Goal: Transaction & Acquisition: Purchase product/service

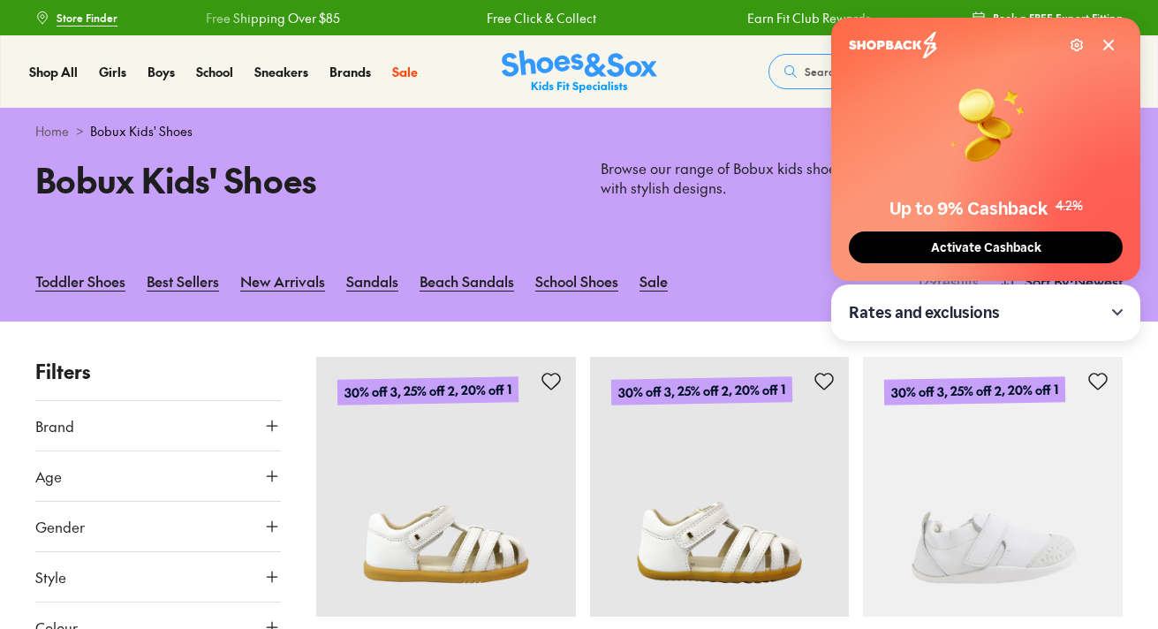
click at [1107, 45] on icon at bounding box center [1108, 45] width 9 height 9
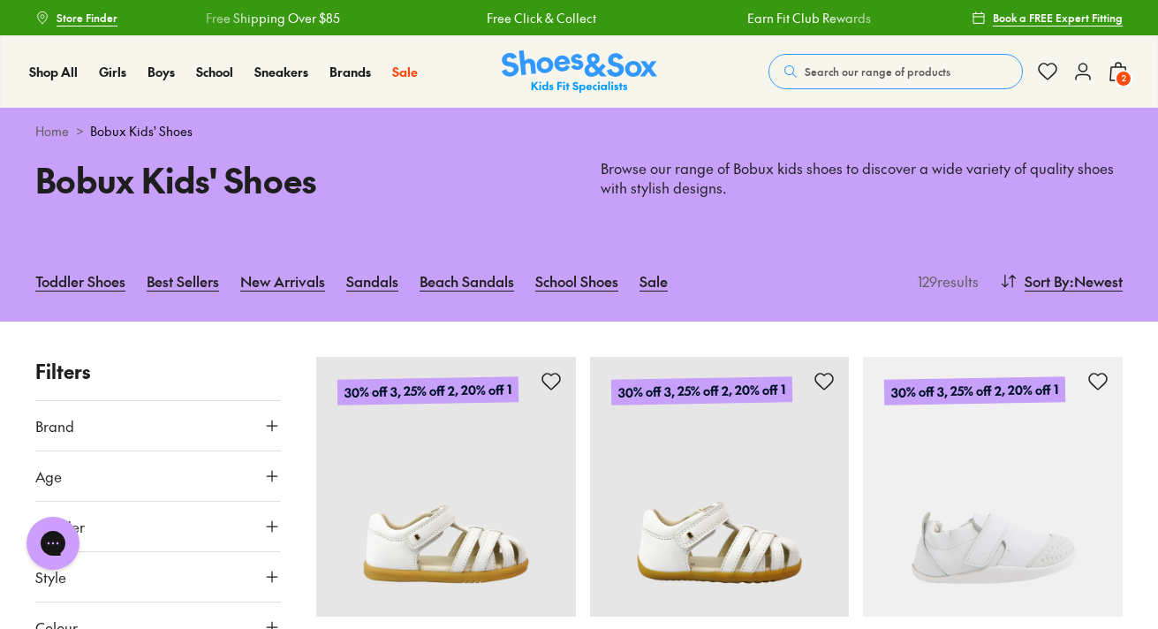
click at [1122, 73] on span "2" at bounding box center [1124, 79] width 18 height 18
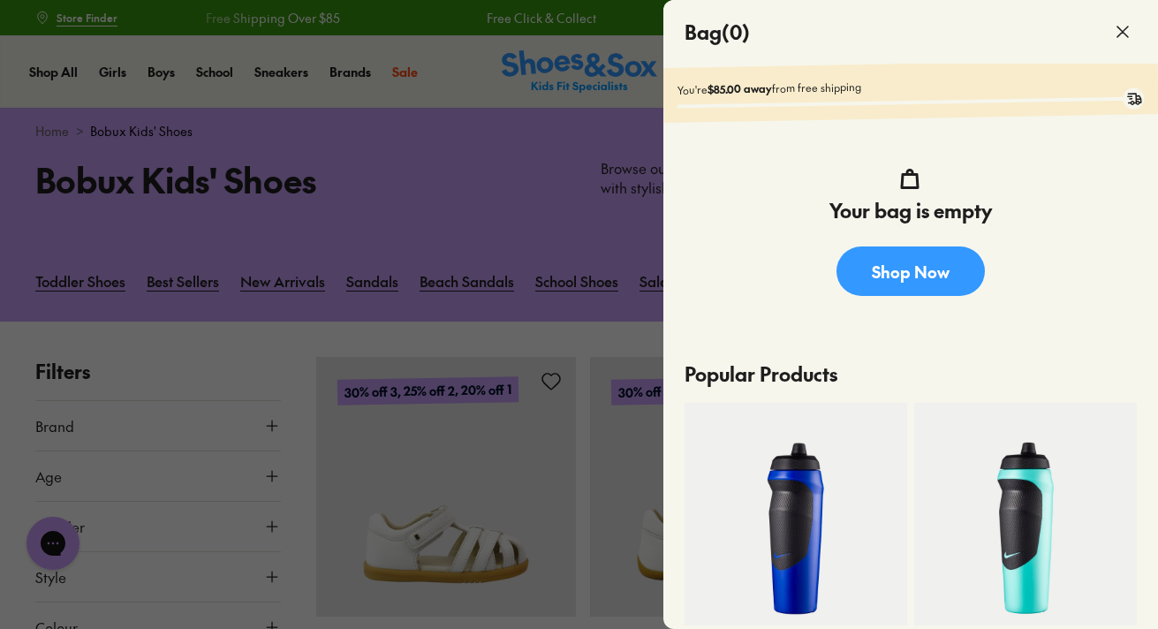
click at [548, 276] on div at bounding box center [579, 314] width 1158 height 629
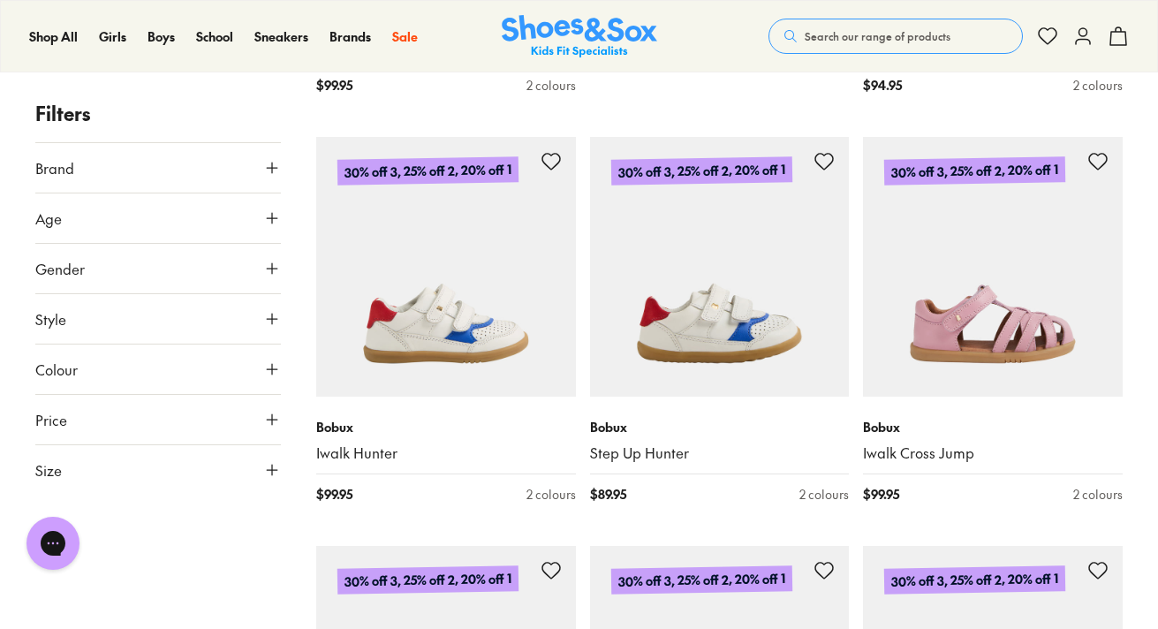
scroll to position [1198, 0]
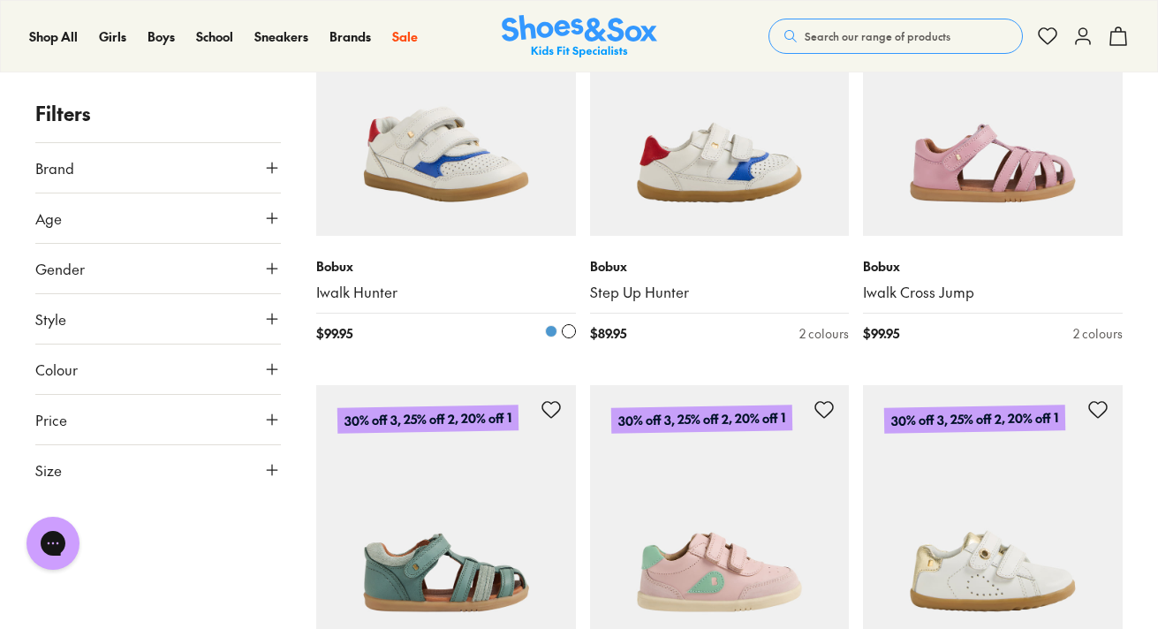
click at [374, 192] on img at bounding box center [446, 106] width 260 height 260
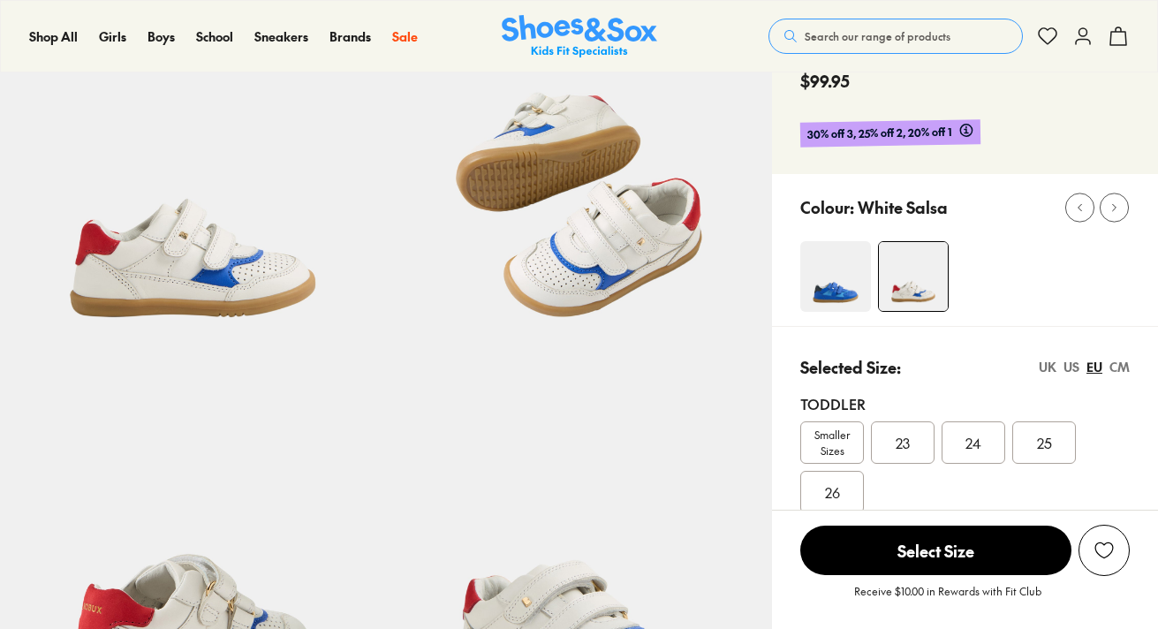
select select "*"
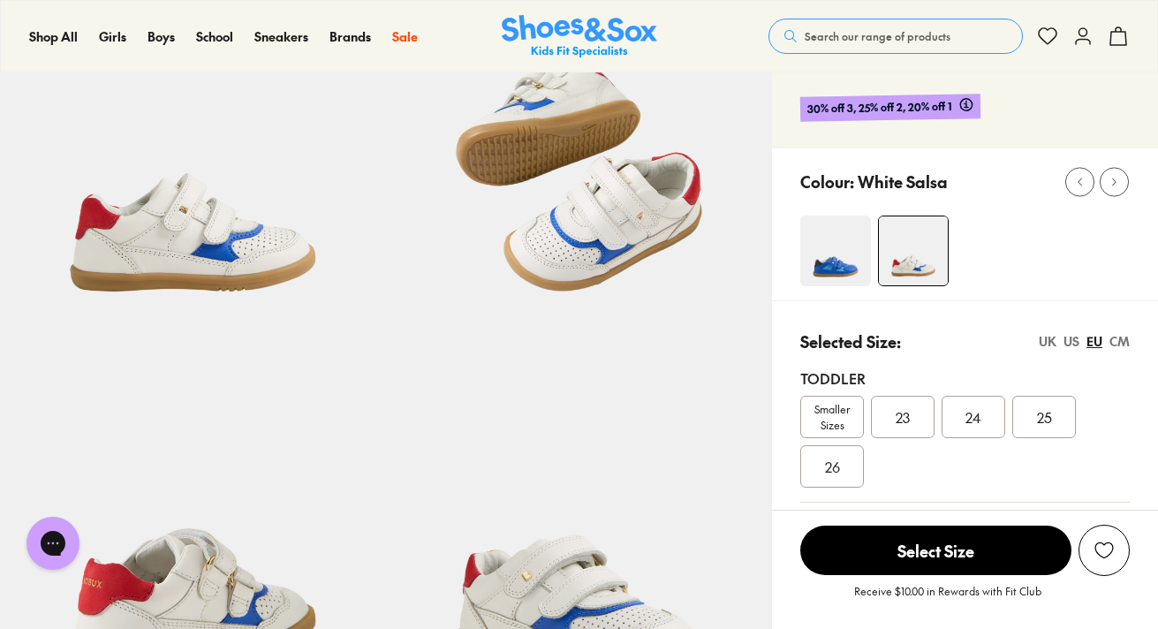
scroll to position [157, 0]
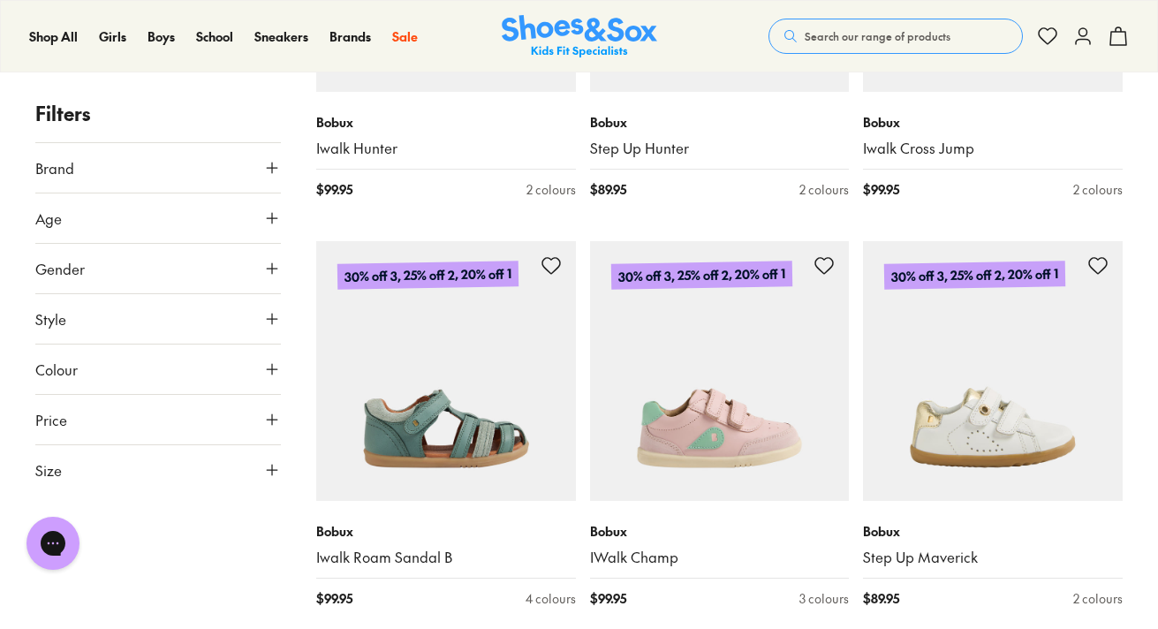
scroll to position [1343, 0]
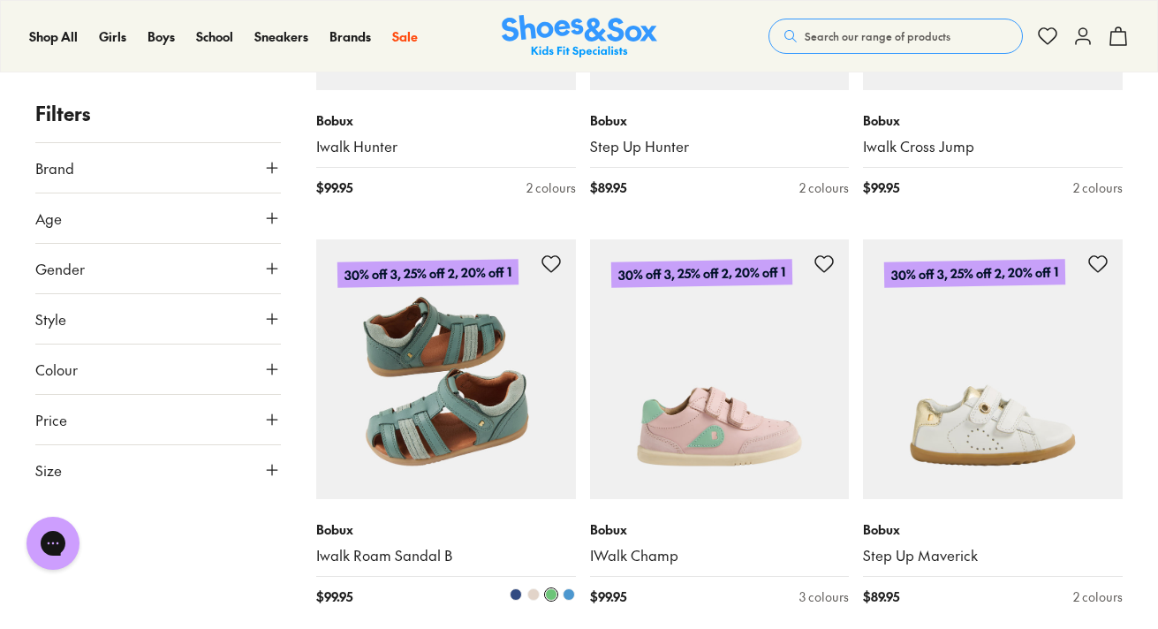
click at [516, 378] on img at bounding box center [446, 369] width 260 height 260
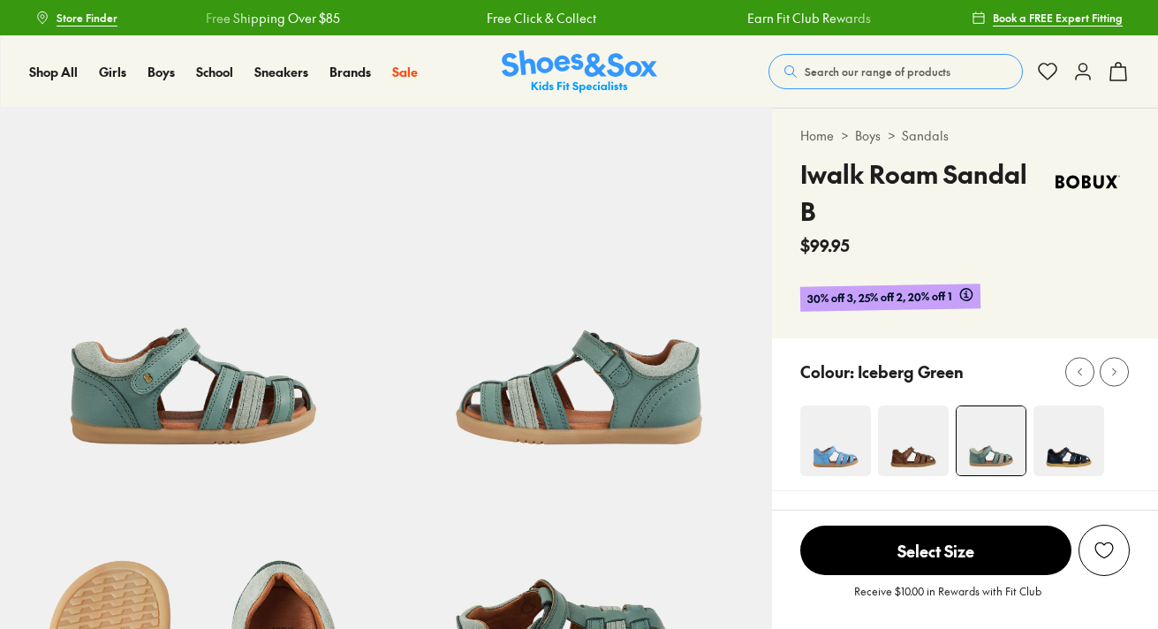
select select "*"
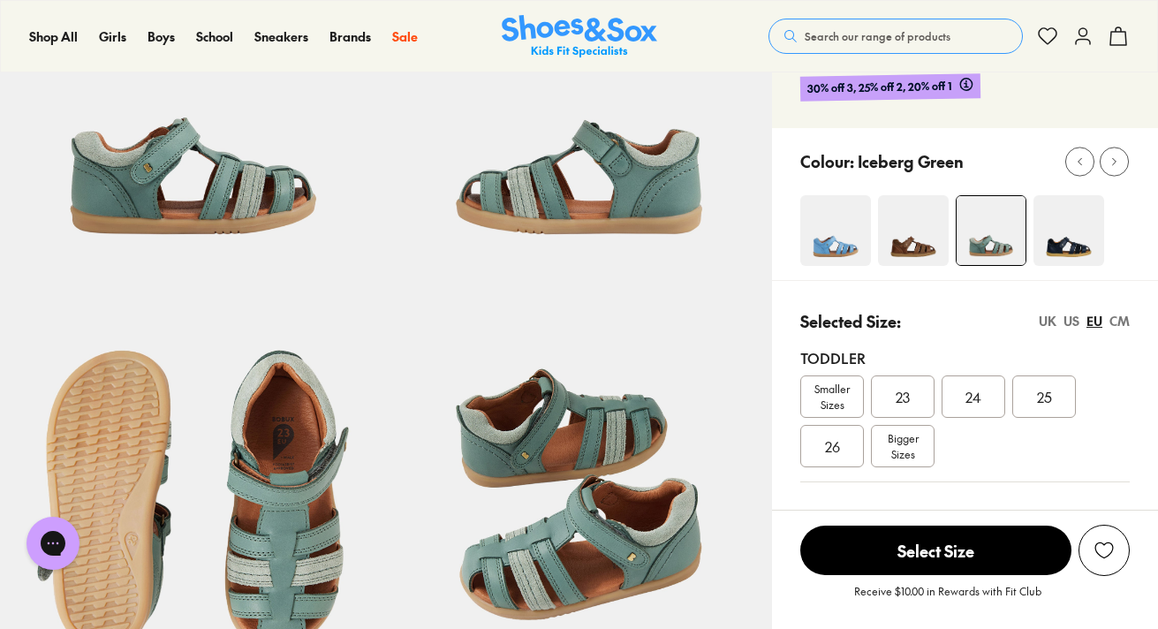
click at [1083, 241] on img at bounding box center [1068, 230] width 71 height 71
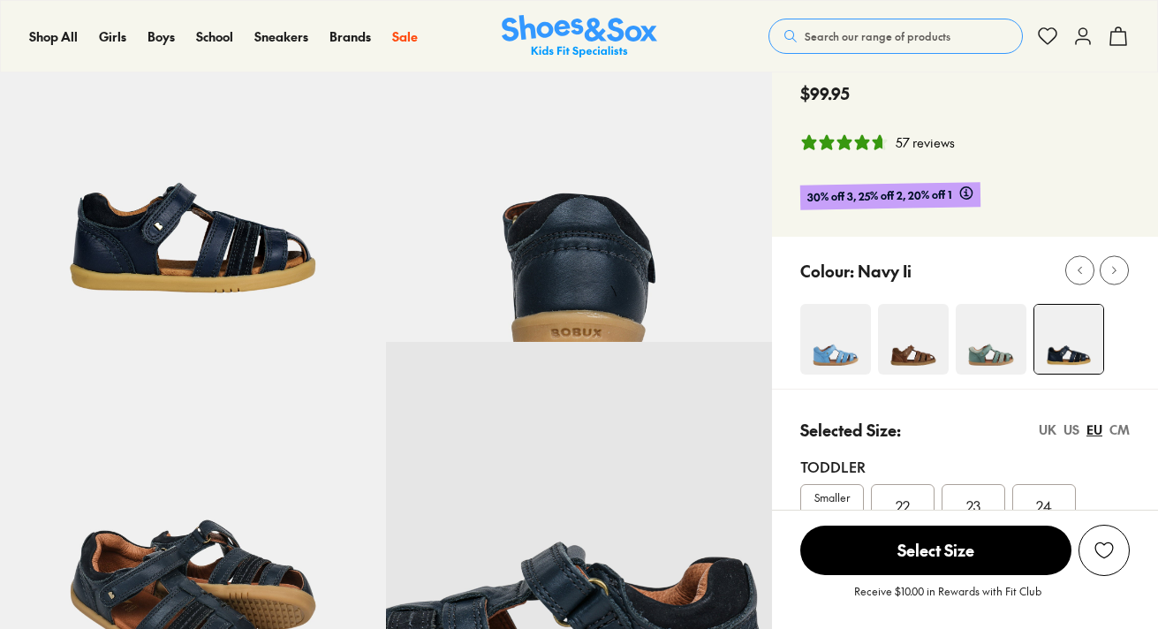
select select "*"
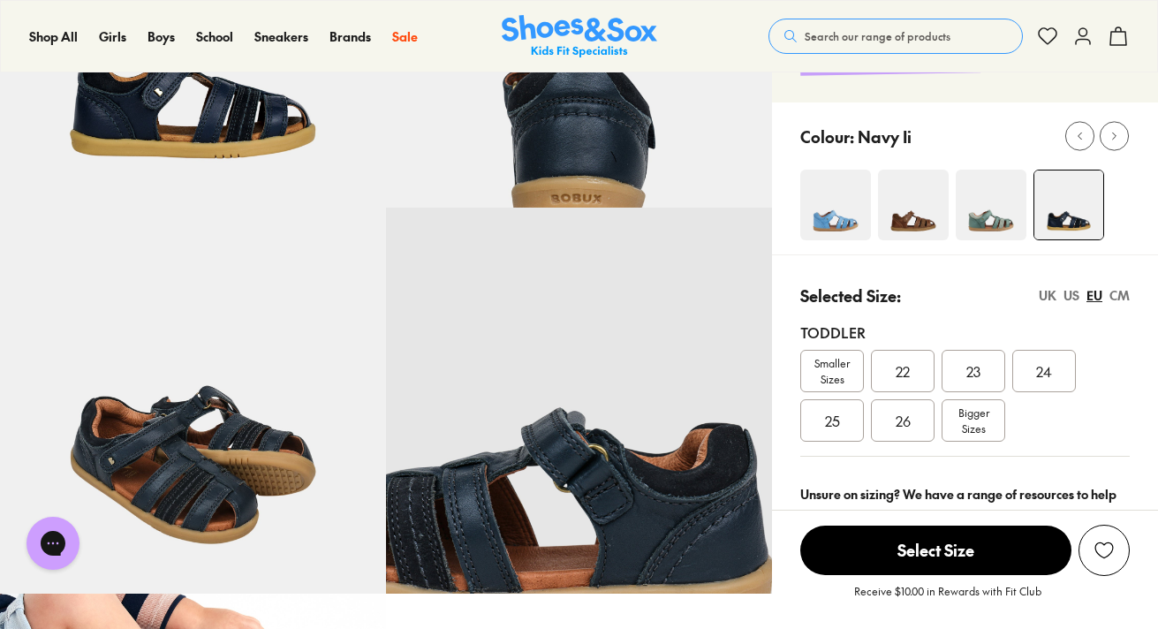
scroll to position [287, 0]
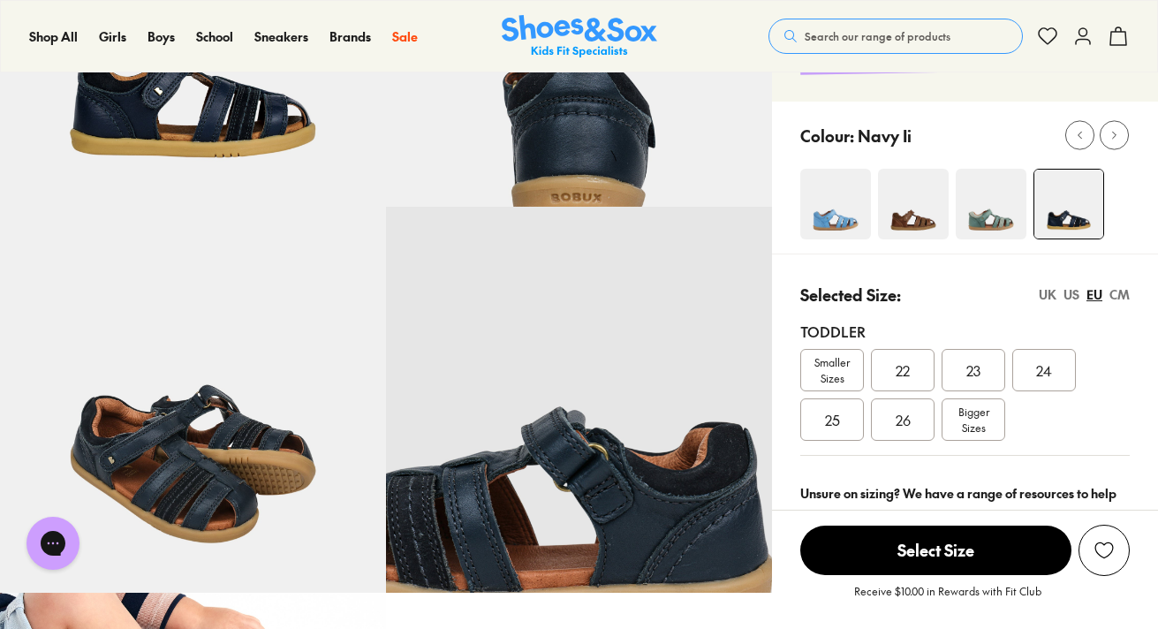
click at [931, 204] on img at bounding box center [913, 204] width 71 height 71
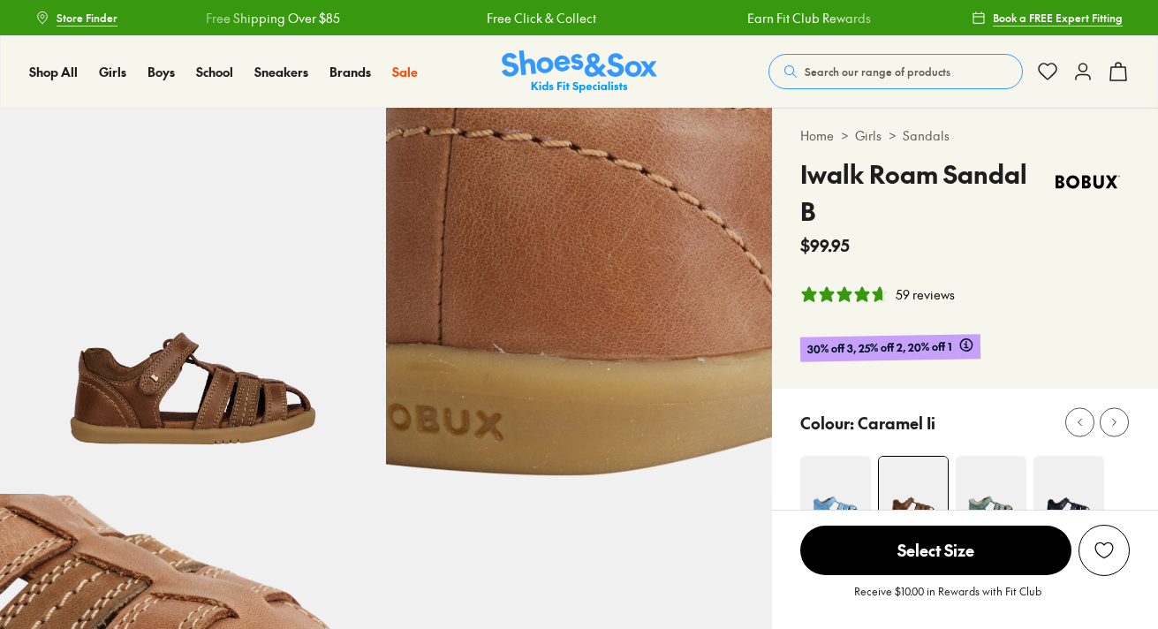
select select "*"
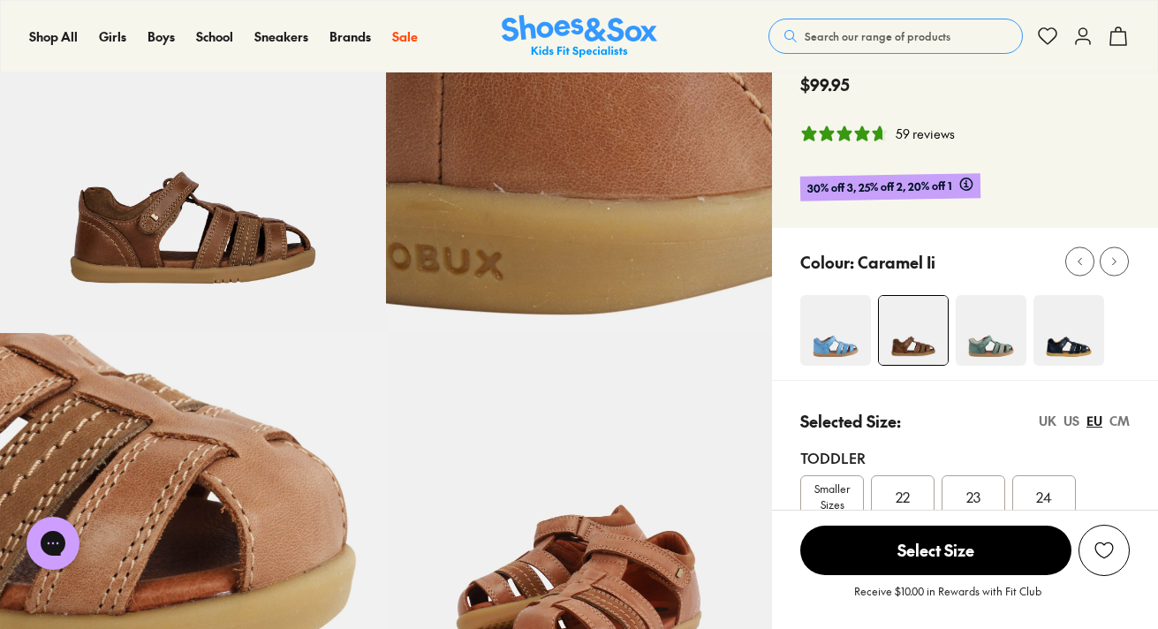
scroll to position [323, 0]
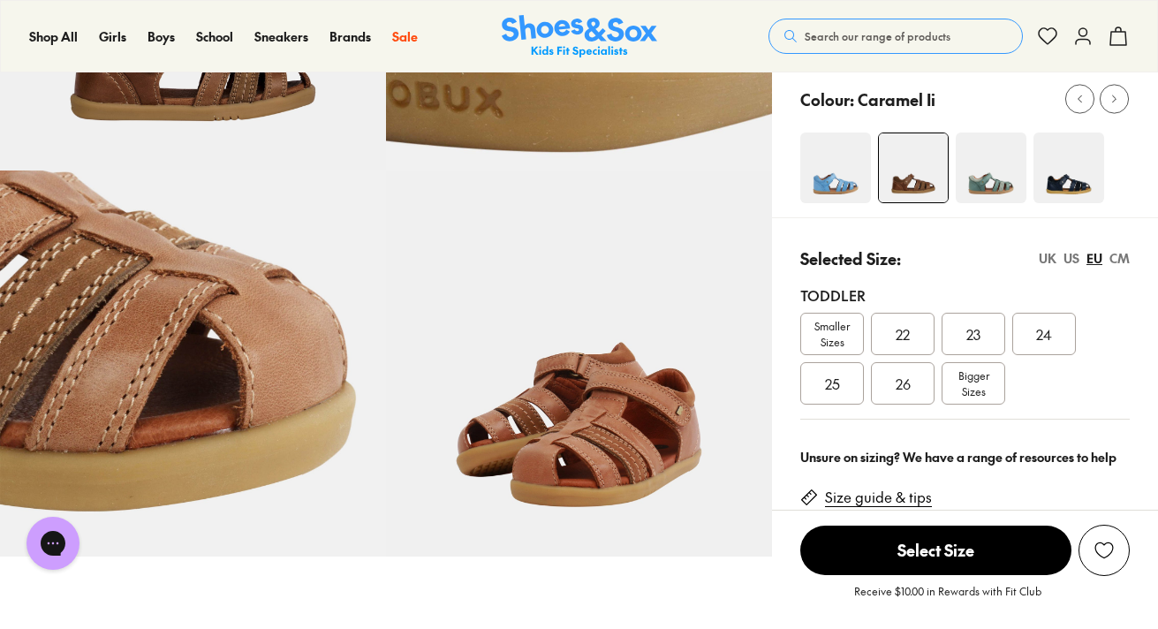
click at [915, 330] on div "22" at bounding box center [903, 334] width 64 height 42
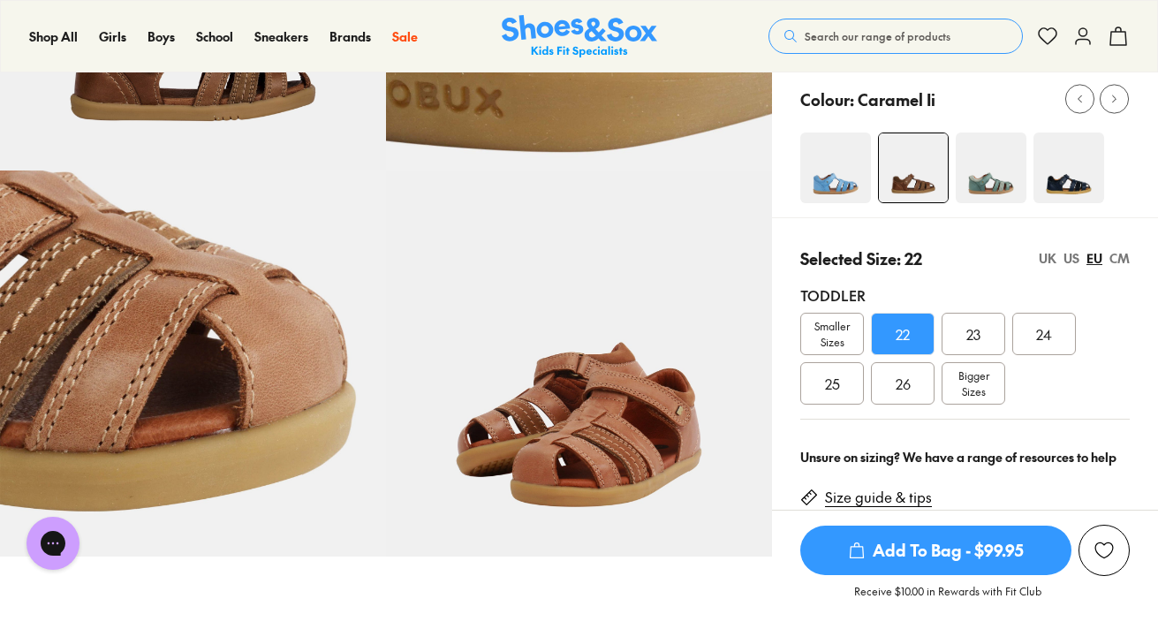
click at [913, 543] on span "Add To Bag - $99.95" at bounding box center [935, 550] width 271 height 49
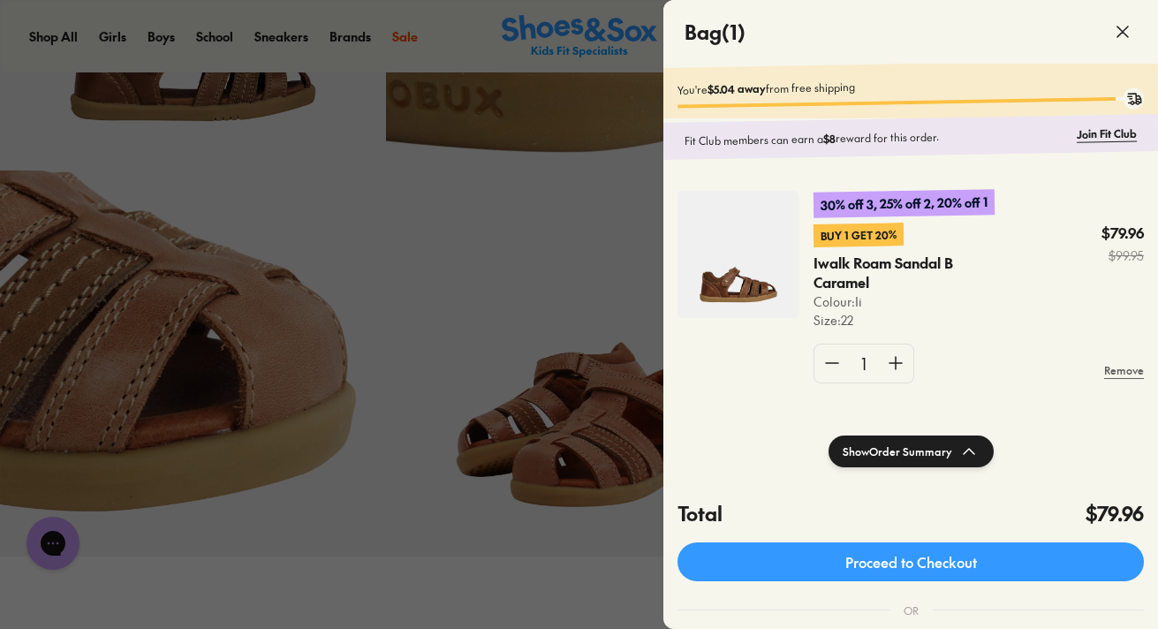
click at [1133, 34] on span at bounding box center [1122, 31] width 49 height 49
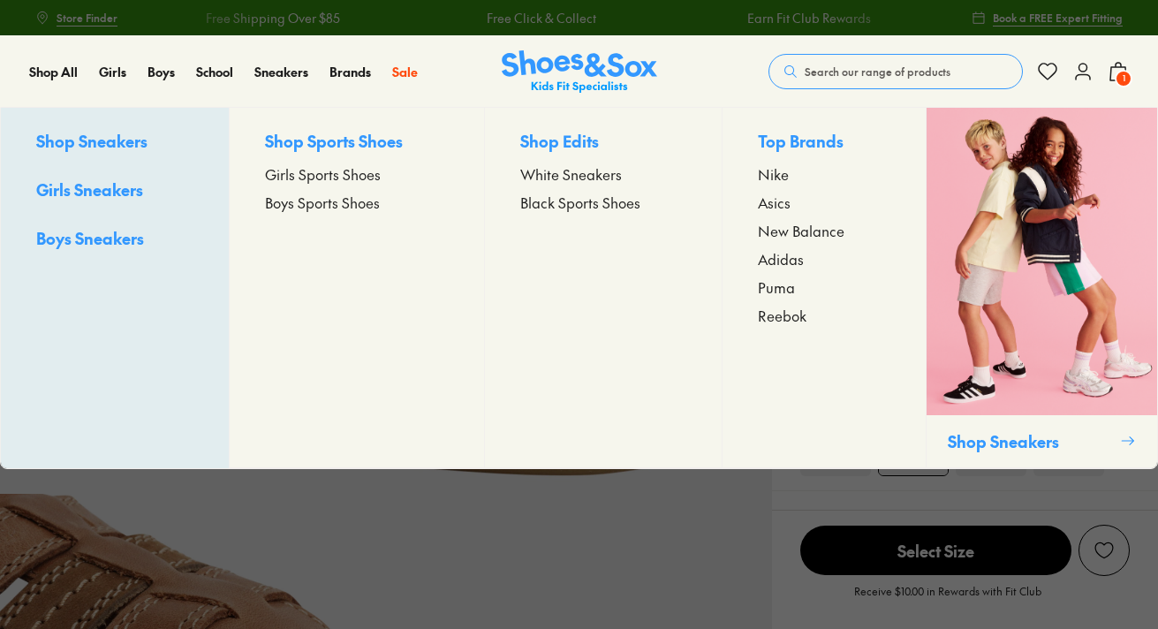
select select "*"
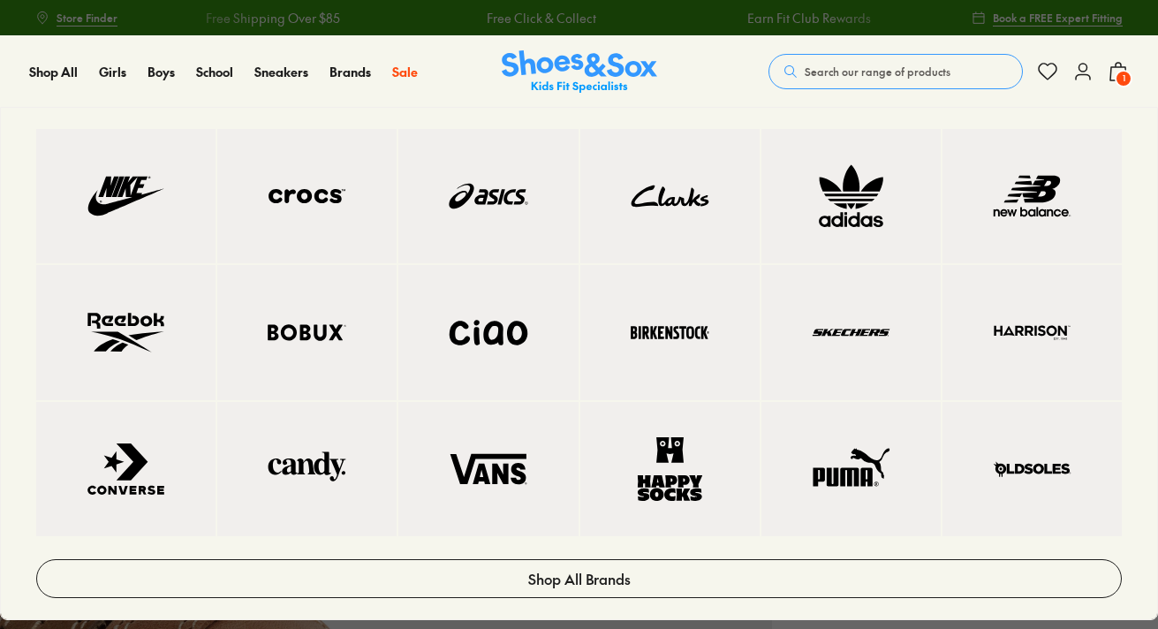
click at [303, 308] on img at bounding box center [307, 332] width 109 height 64
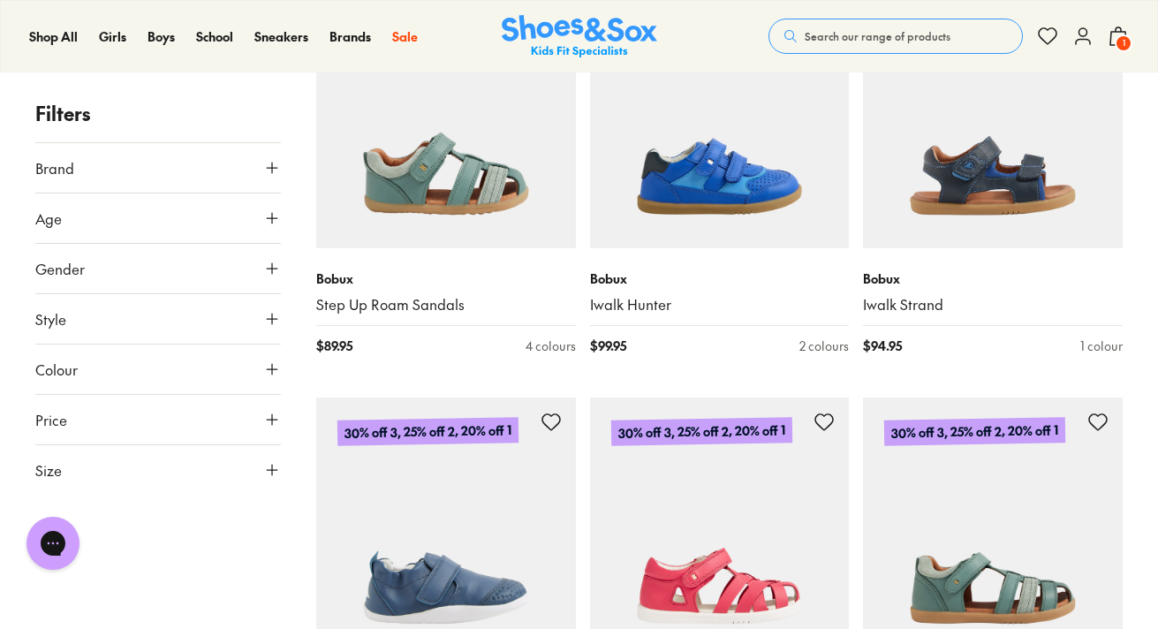
scroll to position [2406, 0]
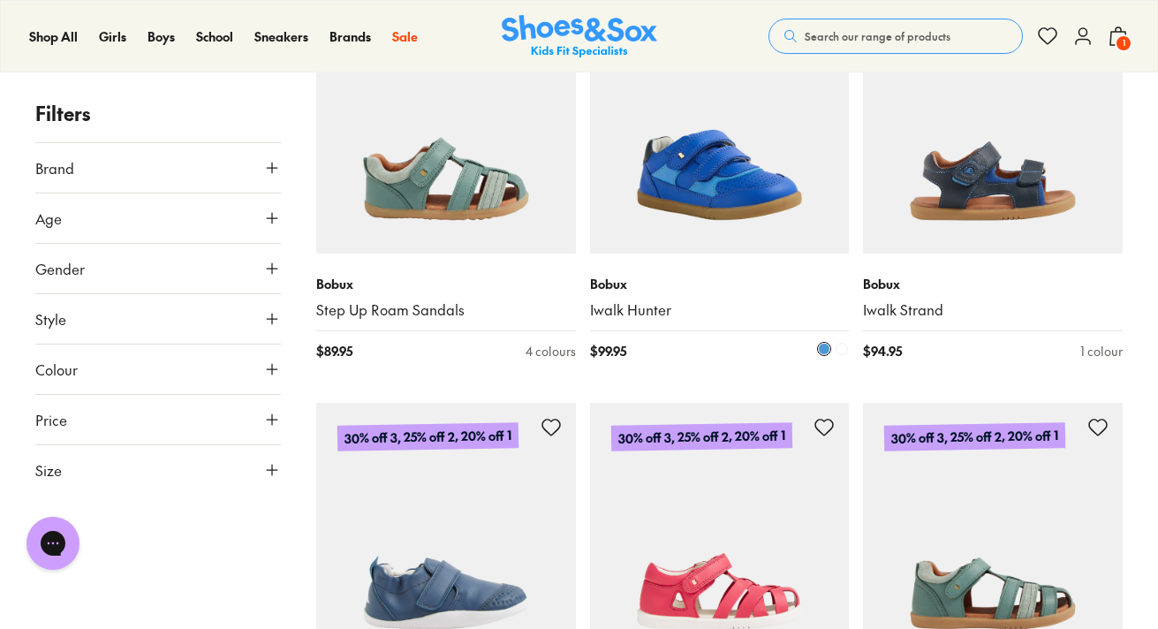
click at [714, 205] on img at bounding box center [720, 124] width 260 height 260
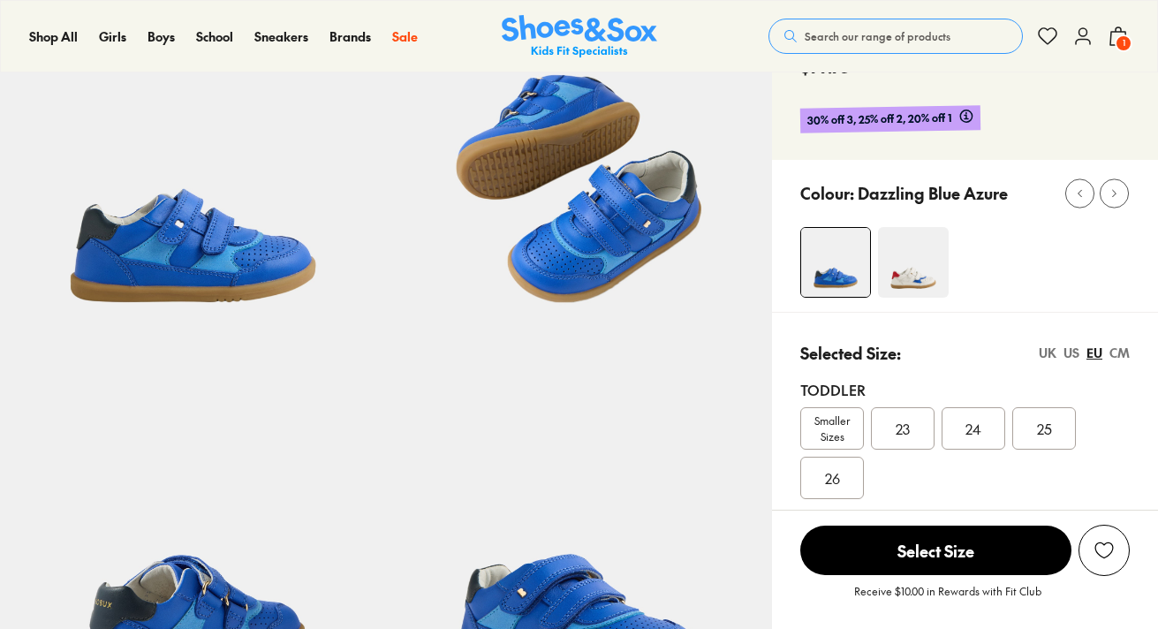
scroll to position [216, 0]
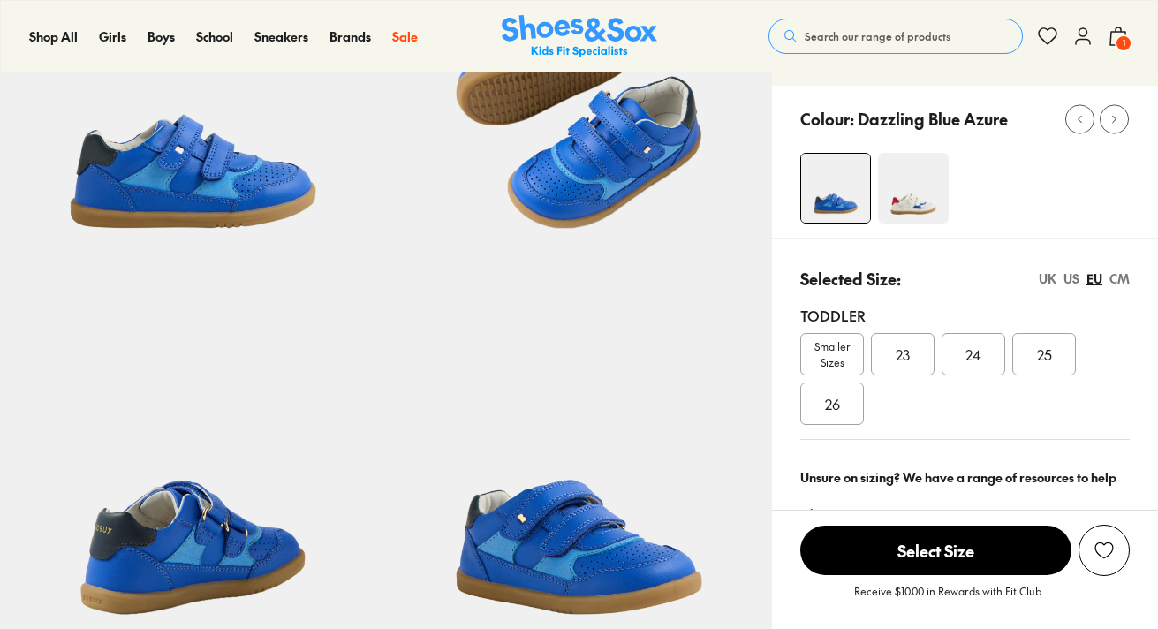
select select "*"
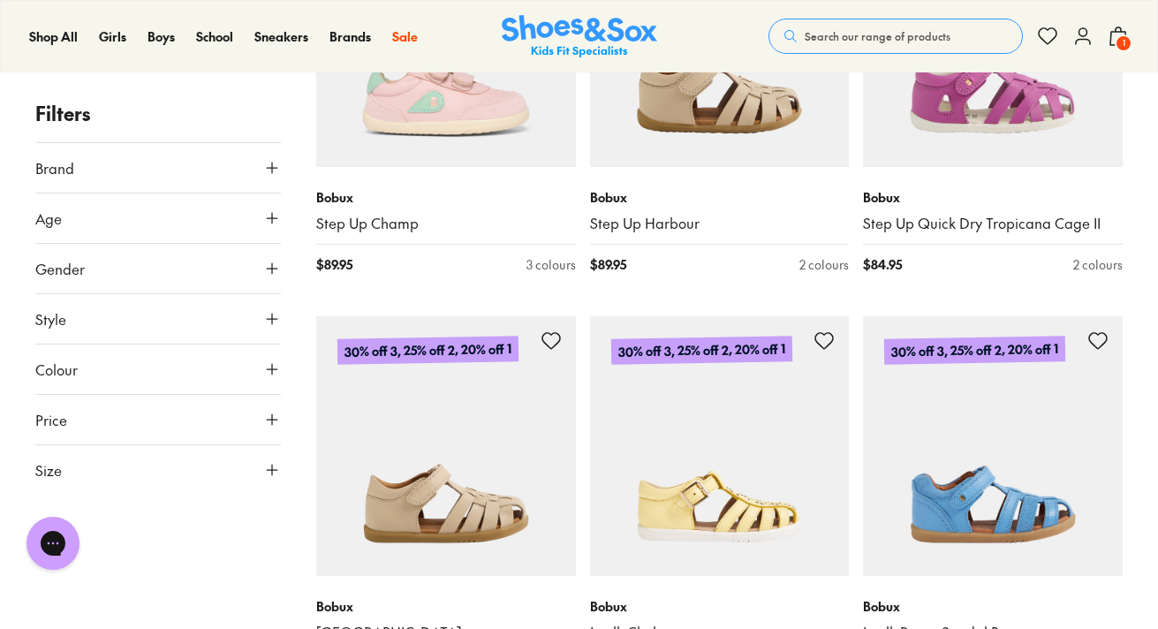
scroll to position [3745, 0]
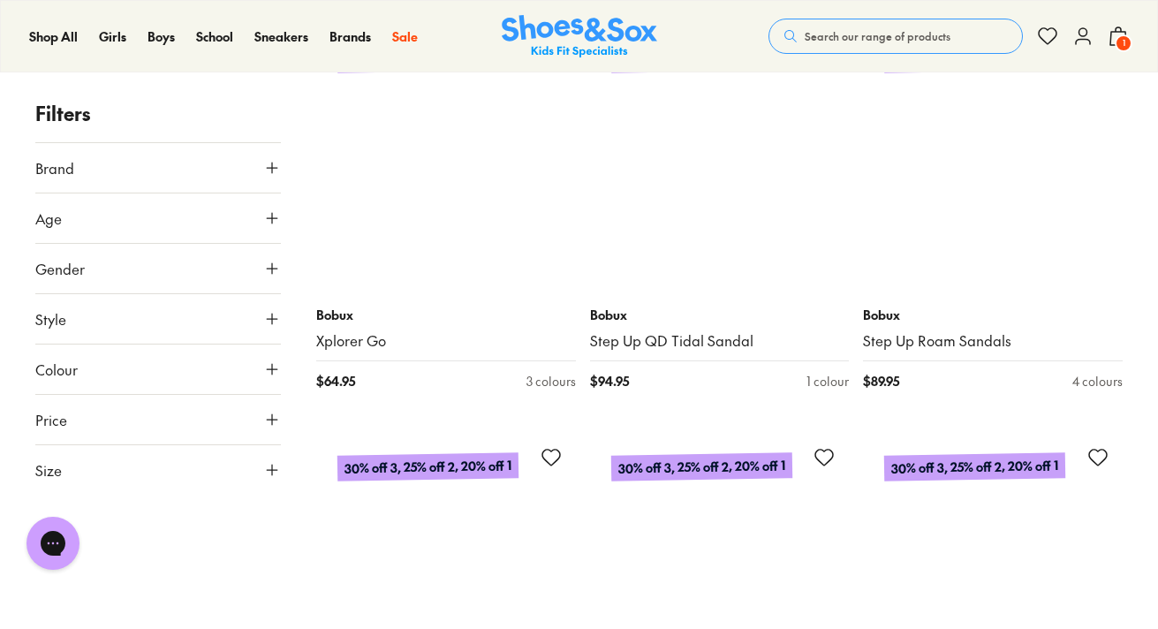
scroll to position [7104, 0]
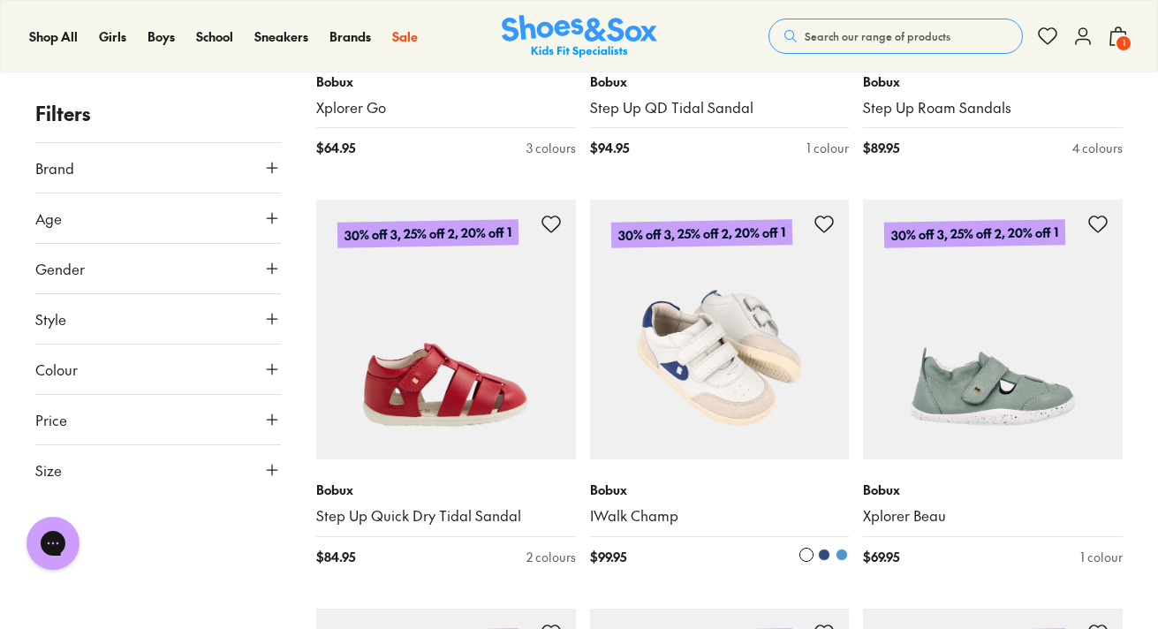
click at [689, 393] on img at bounding box center [720, 330] width 260 height 260
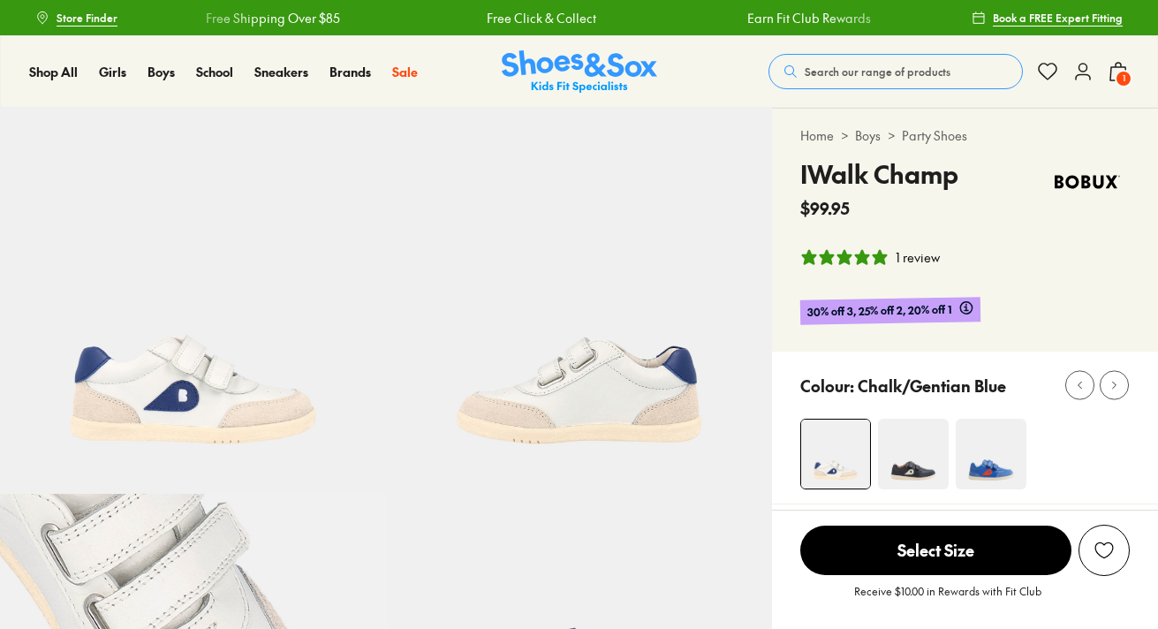
select select "*"
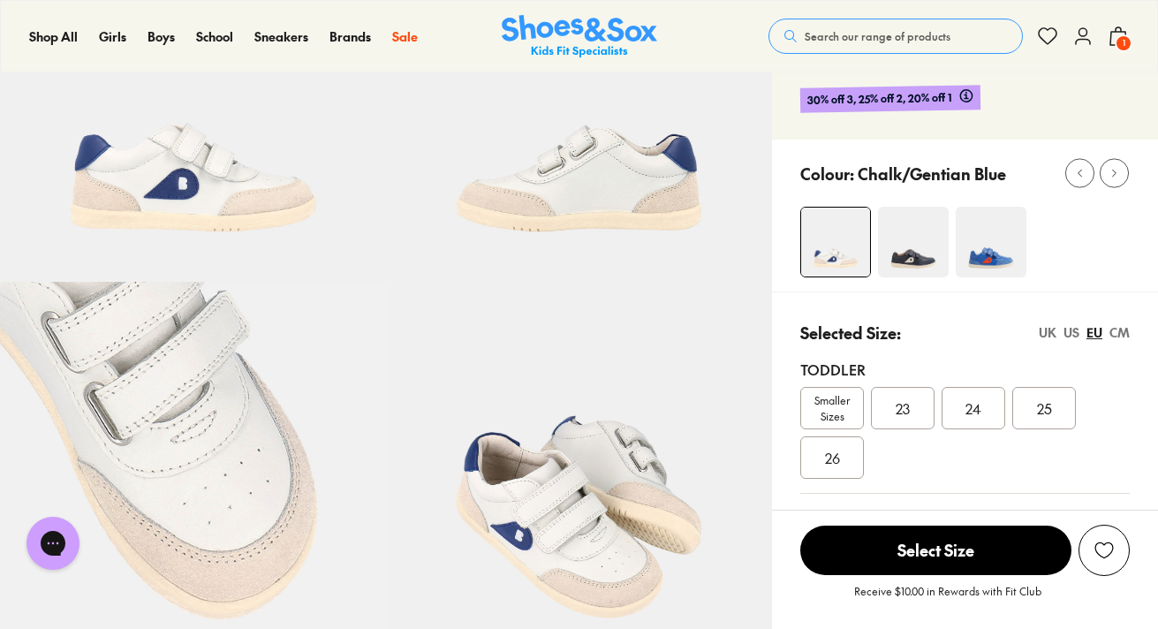
scroll to position [205, 0]
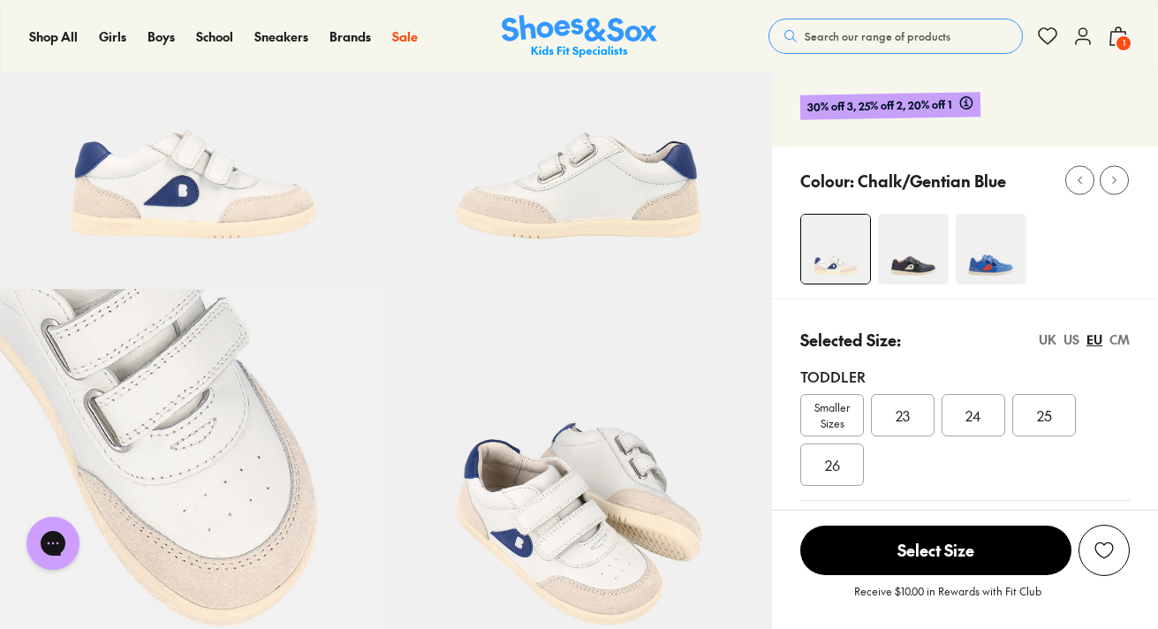
click at [985, 273] on img at bounding box center [991, 249] width 71 height 71
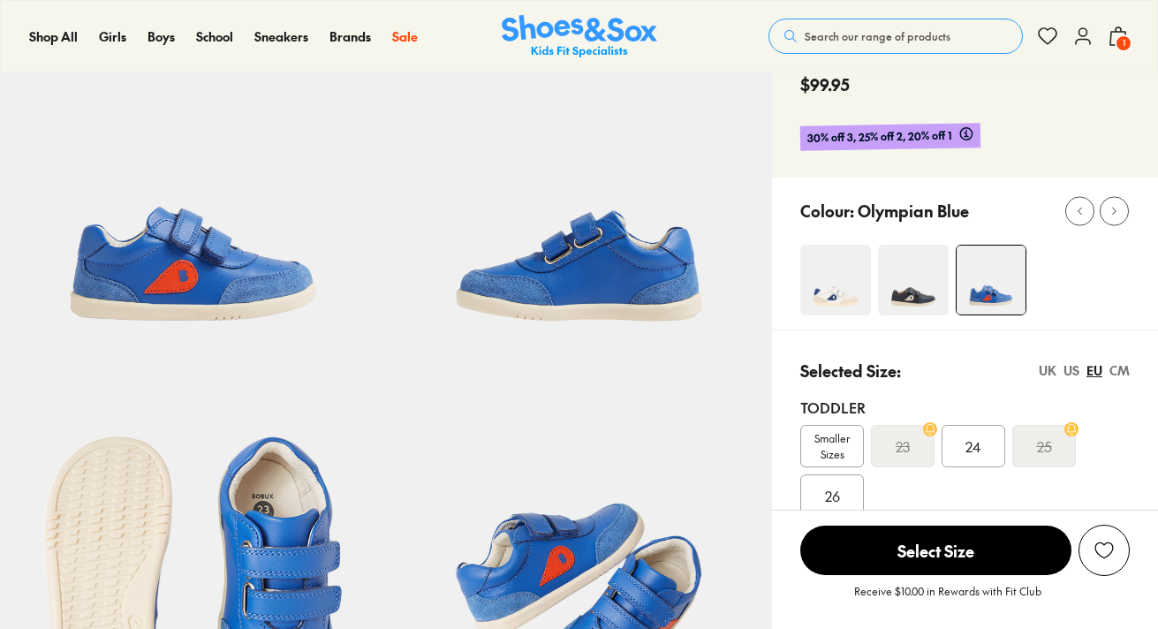
scroll to position [161, 0]
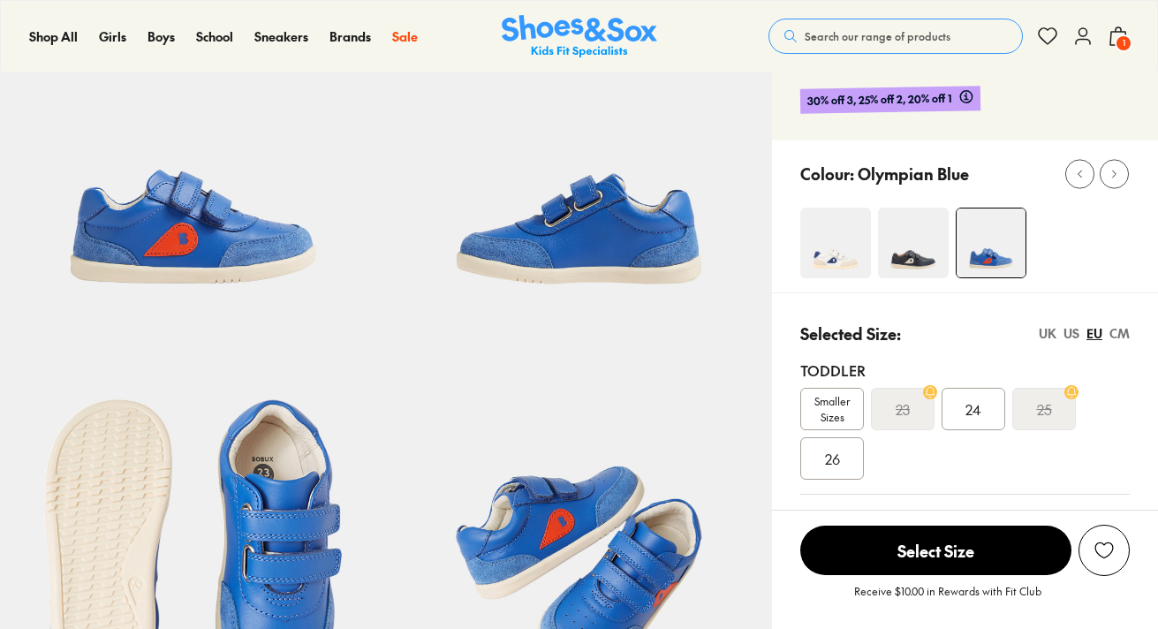
select select "*"
click at [926, 245] on img at bounding box center [913, 243] width 71 height 71
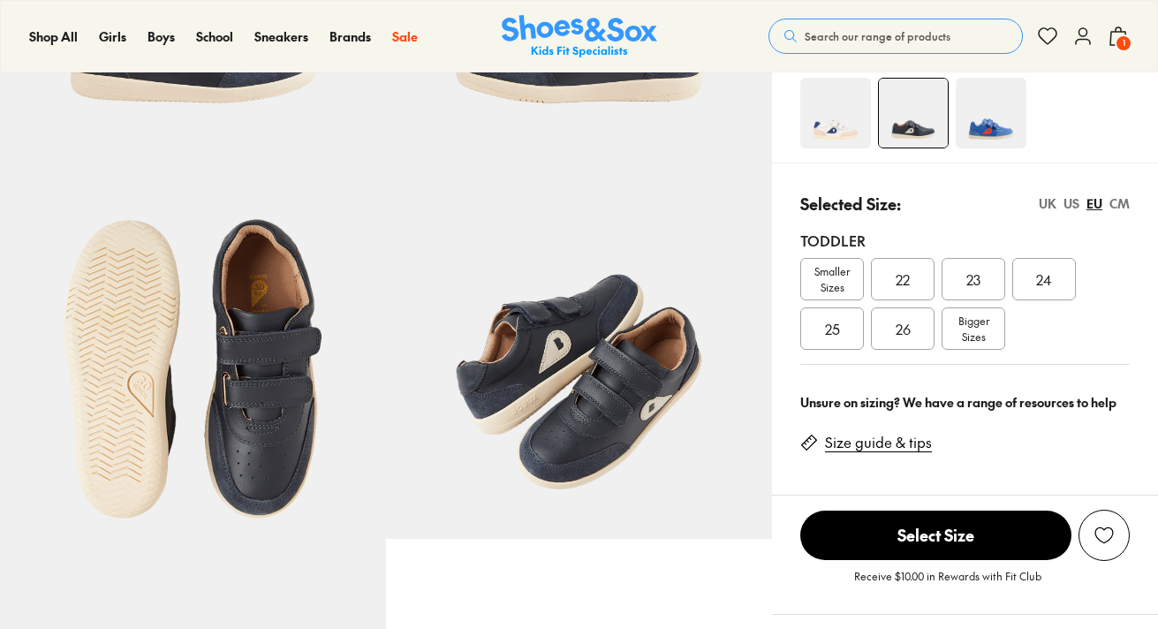
scroll to position [367, 0]
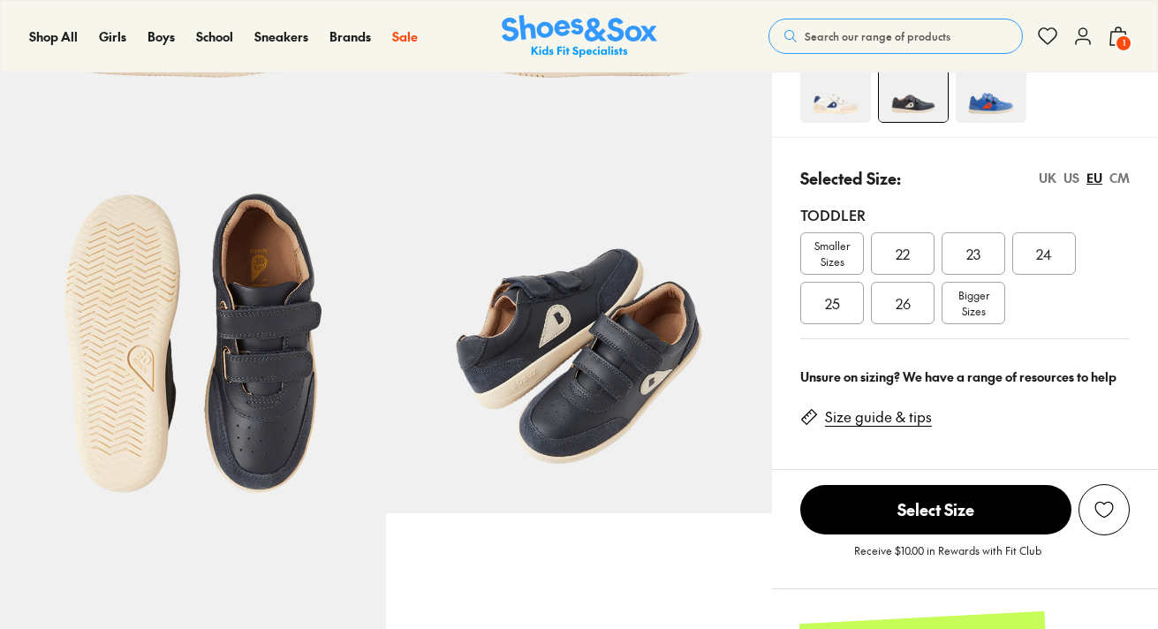
select select "*"
click at [916, 251] on div "22" at bounding box center [903, 253] width 64 height 42
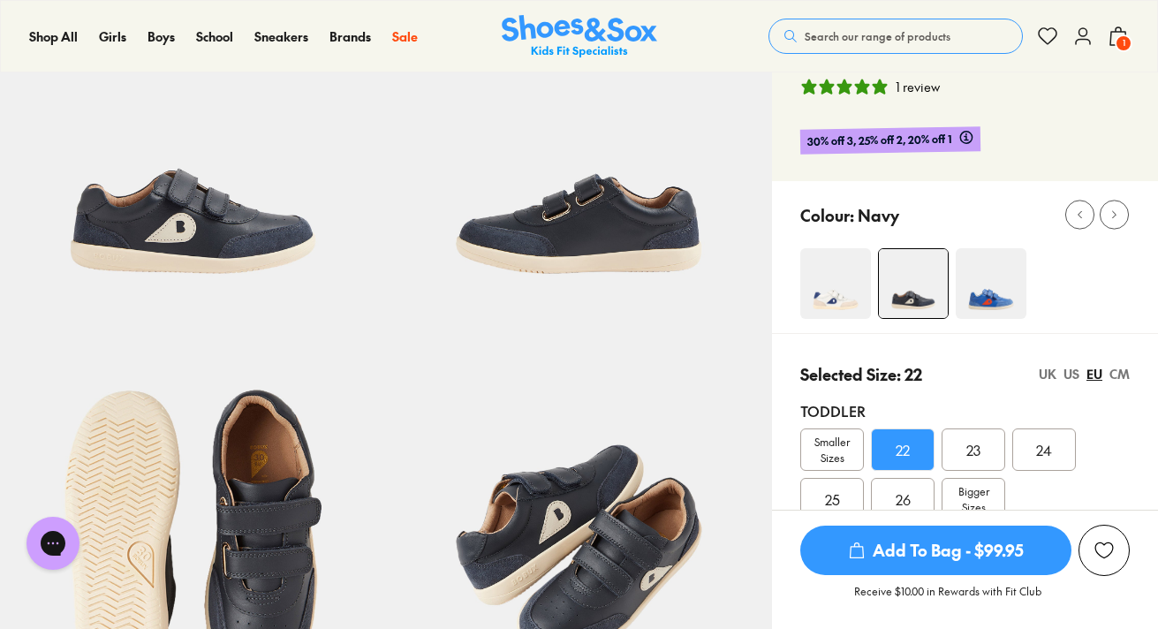
scroll to position [165, 0]
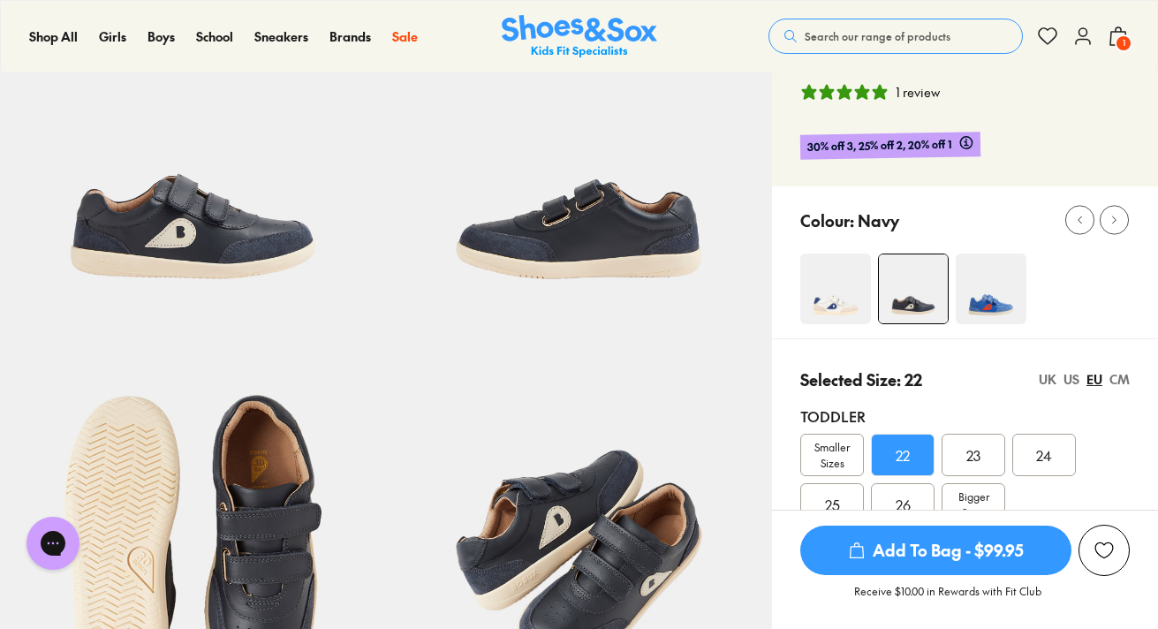
click at [898, 561] on span "Add To Bag - $99.95" at bounding box center [935, 550] width 271 height 49
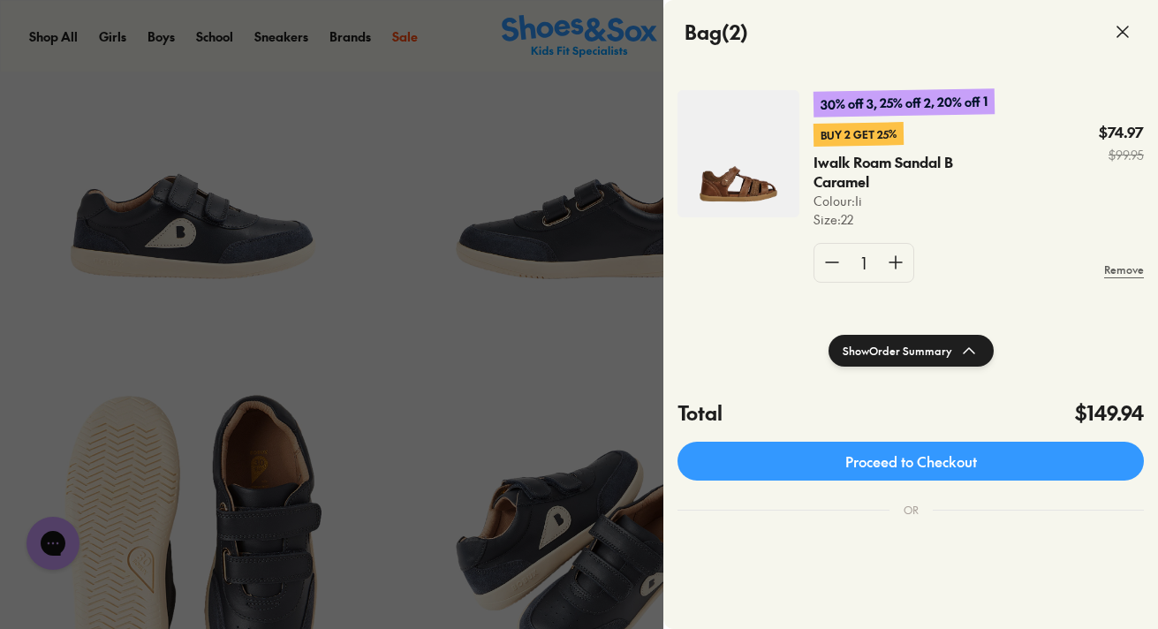
scroll to position [231, 0]
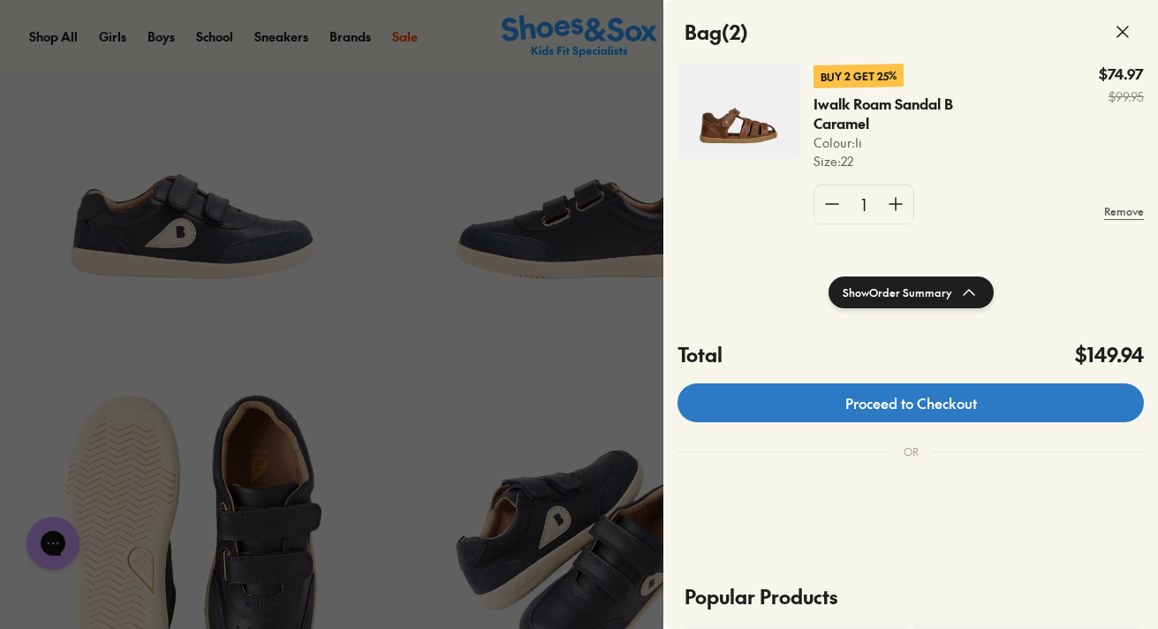
click at [921, 409] on link "Proceed to Checkout" at bounding box center [910, 402] width 466 height 39
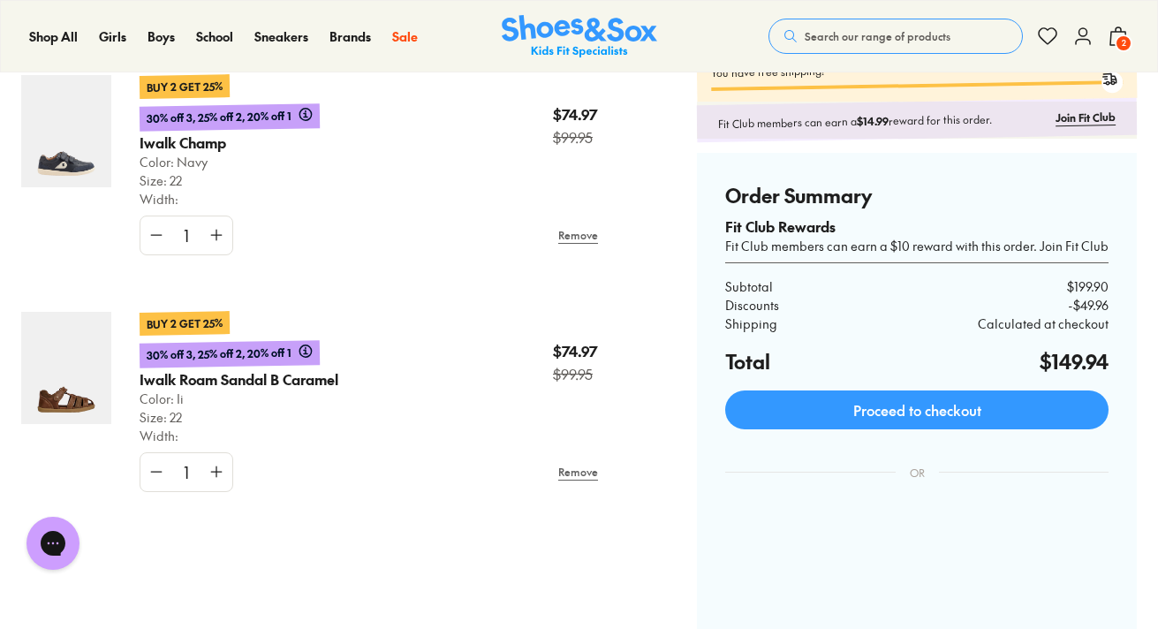
scroll to position [87, 0]
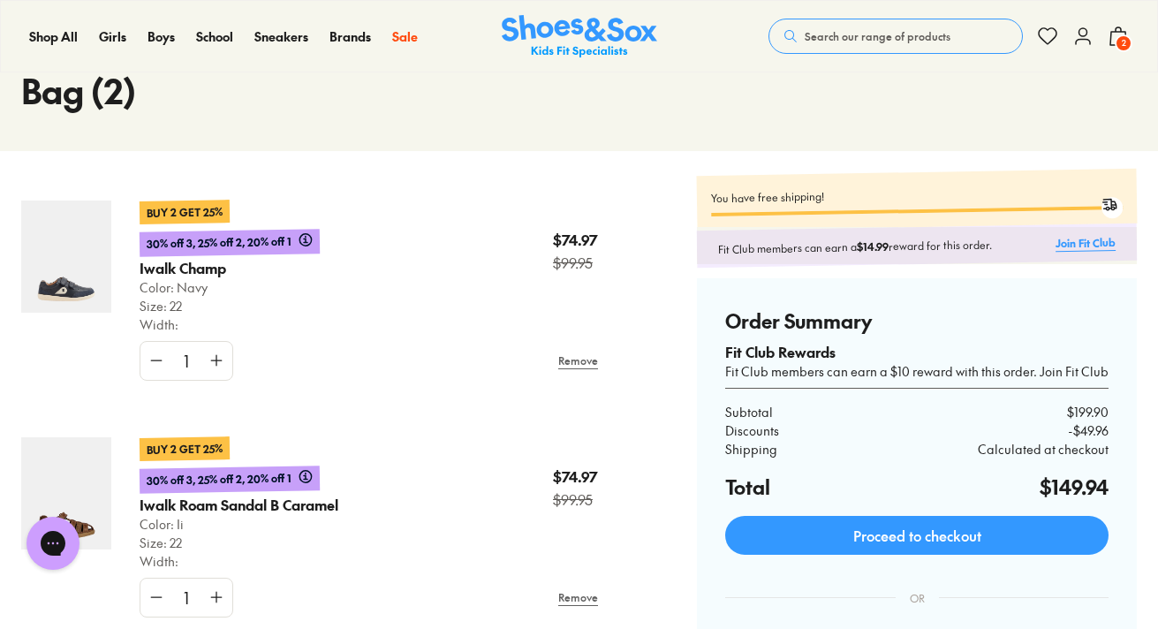
click at [1098, 240] on link "Join Fit Club" at bounding box center [1085, 242] width 60 height 17
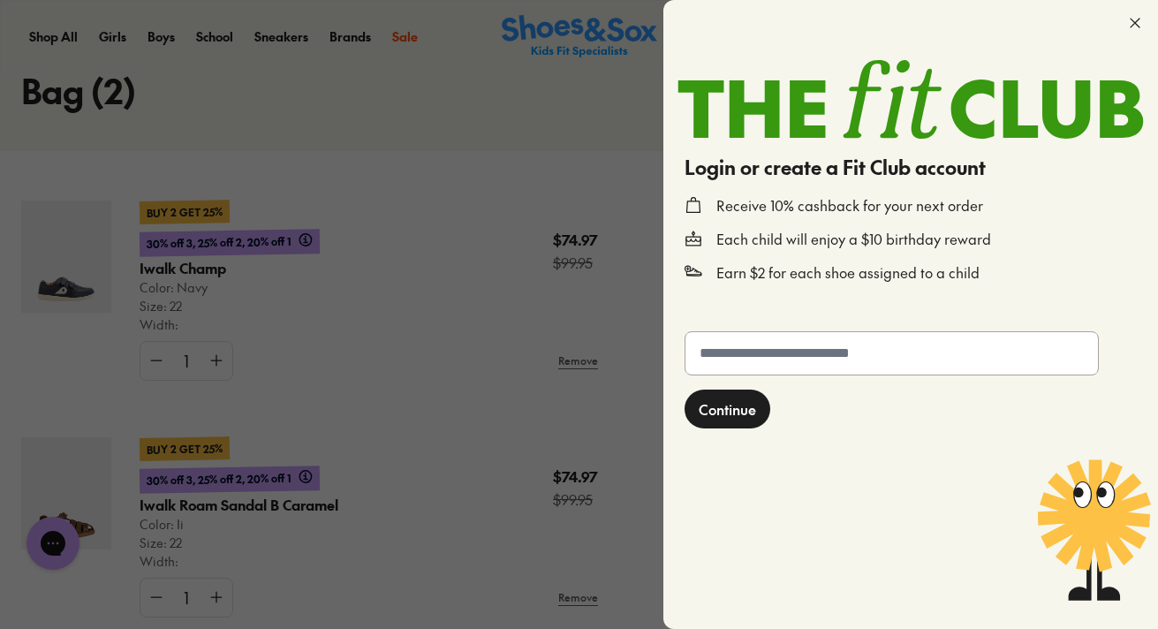
click at [875, 357] on input "text" at bounding box center [891, 353] width 412 height 42
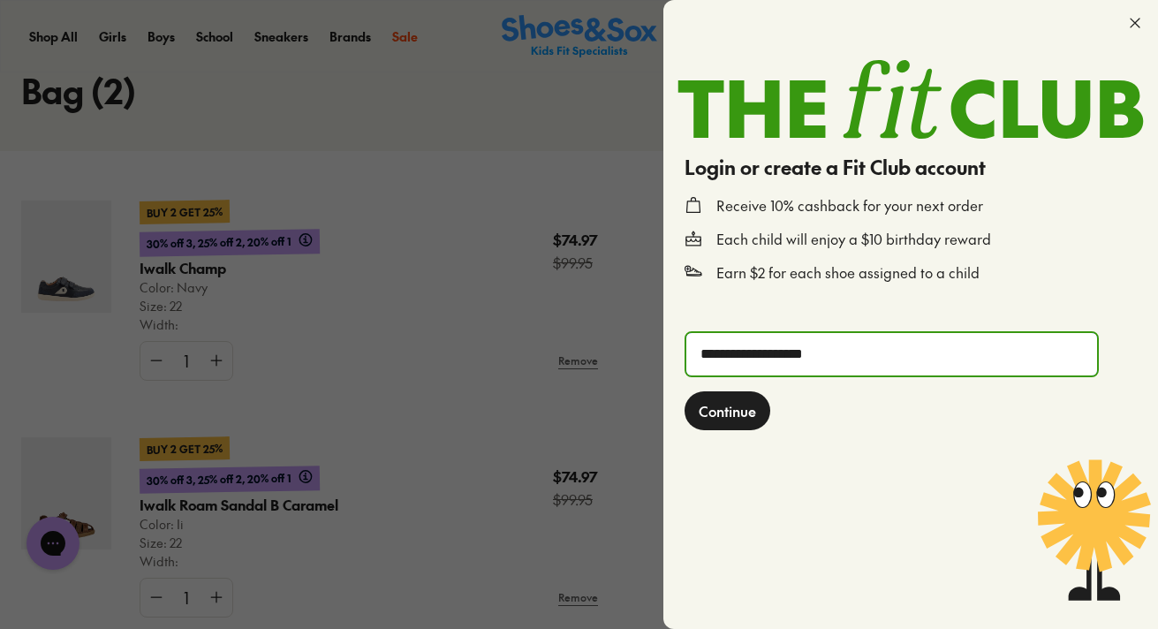
type input "**********"
click at [685, 391] on button "Continue" at bounding box center [728, 410] width 86 height 39
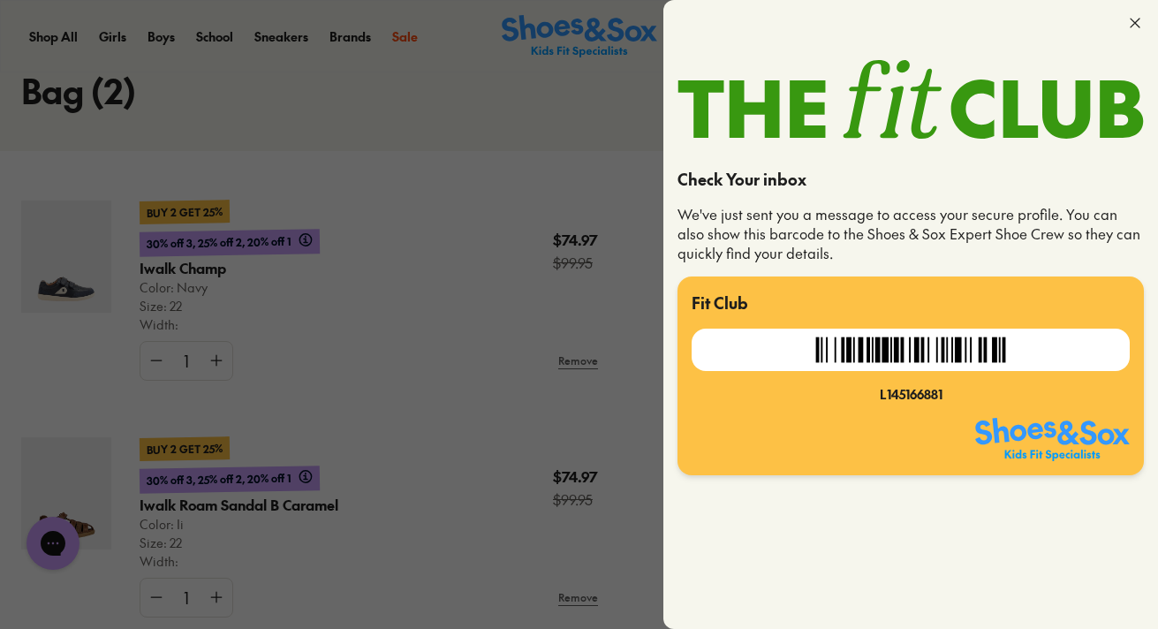
click at [993, 357] on img at bounding box center [910, 350] width 207 height 42
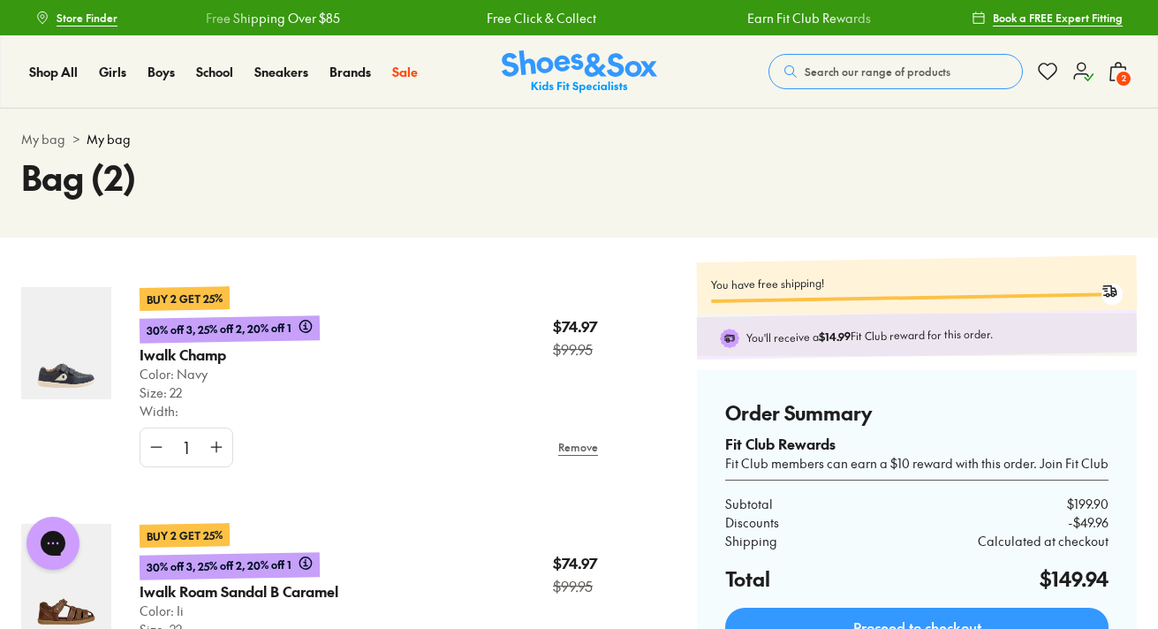
scroll to position [1, 0]
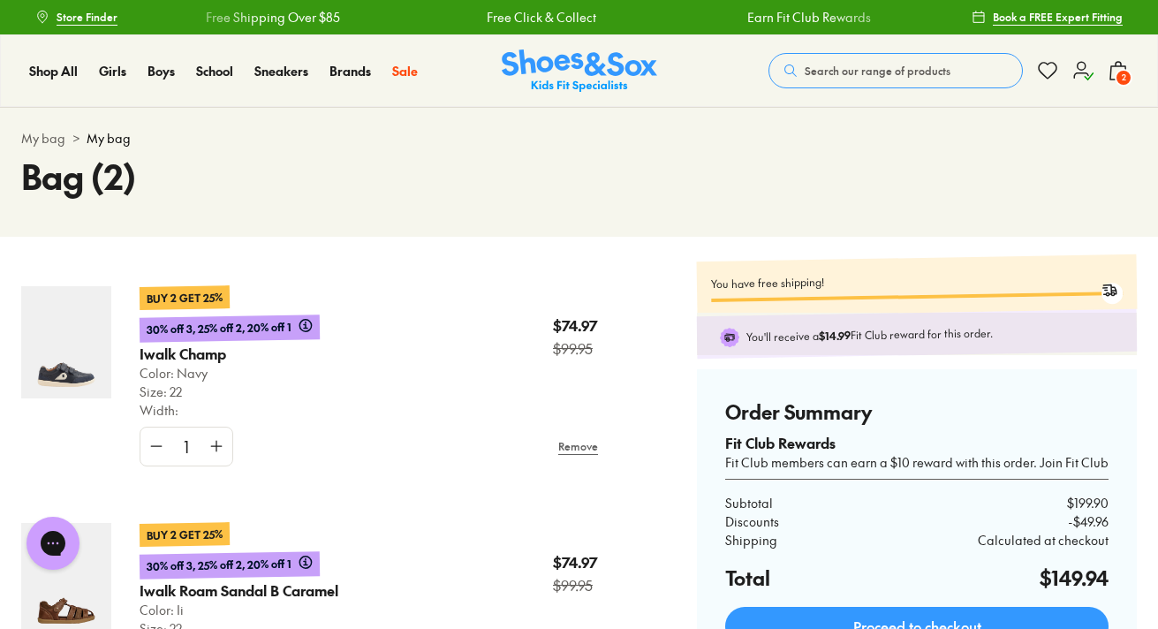
click at [1102, 86] on div "Search our range of products Clear Close Popular Searches crocs asics nike bobu…" at bounding box center [948, 70] width 360 height 39
click at [1088, 69] on icon at bounding box center [1082, 70] width 21 height 21
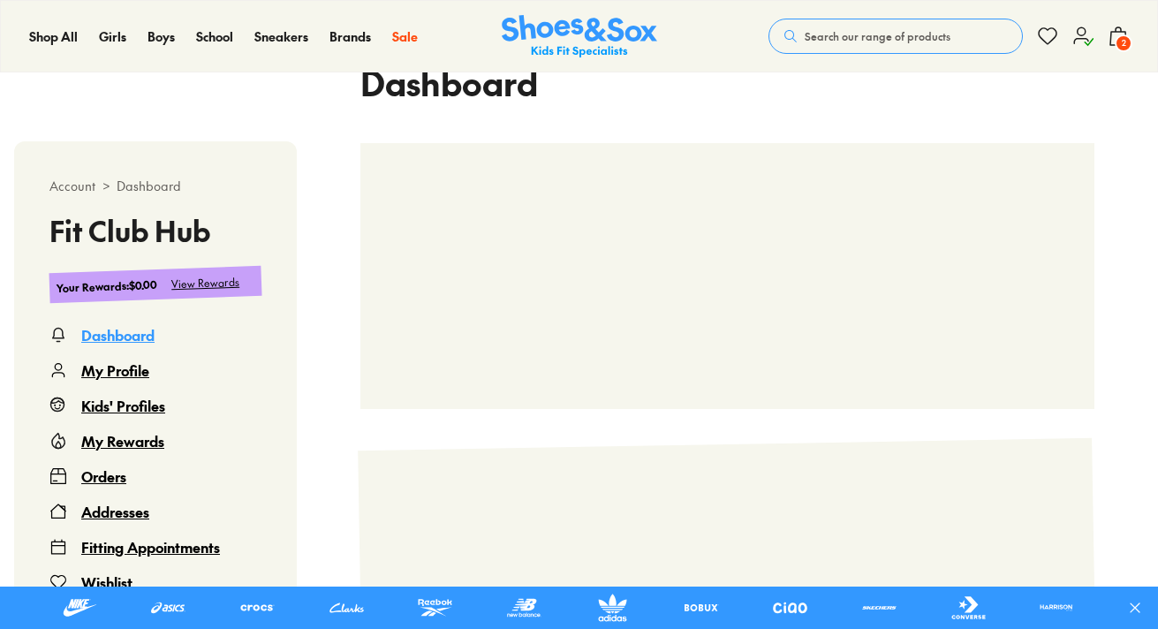
scroll to position [449, 0]
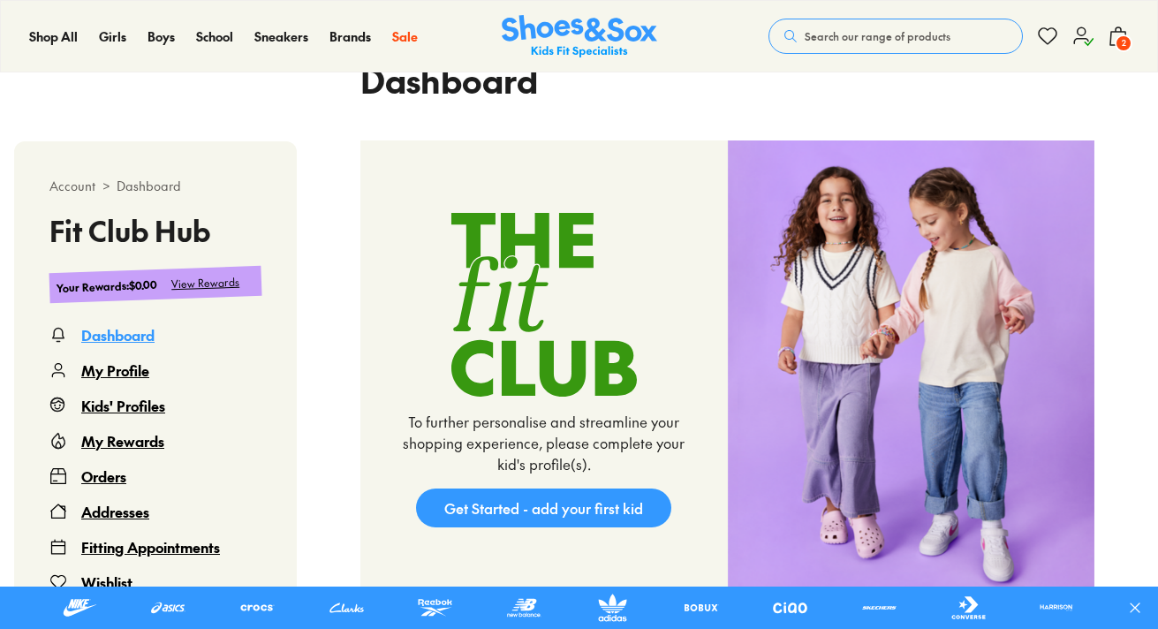
click at [140, 367] on div "My Profile" at bounding box center [115, 369] width 68 height 21
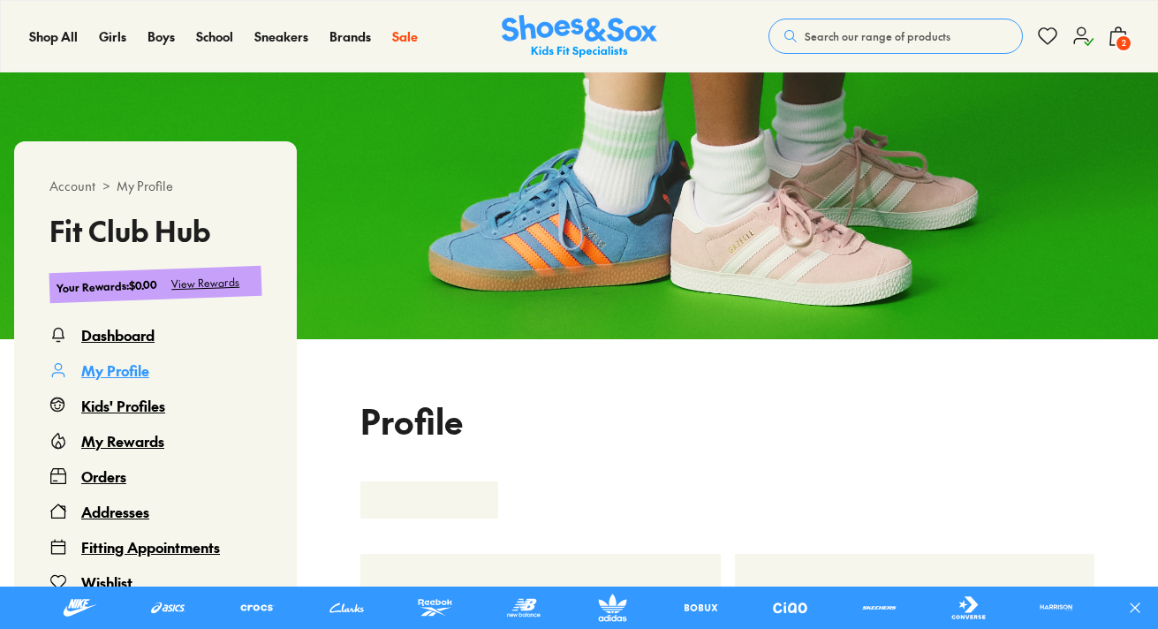
click at [130, 368] on div "My Profile" at bounding box center [115, 369] width 68 height 21
select select
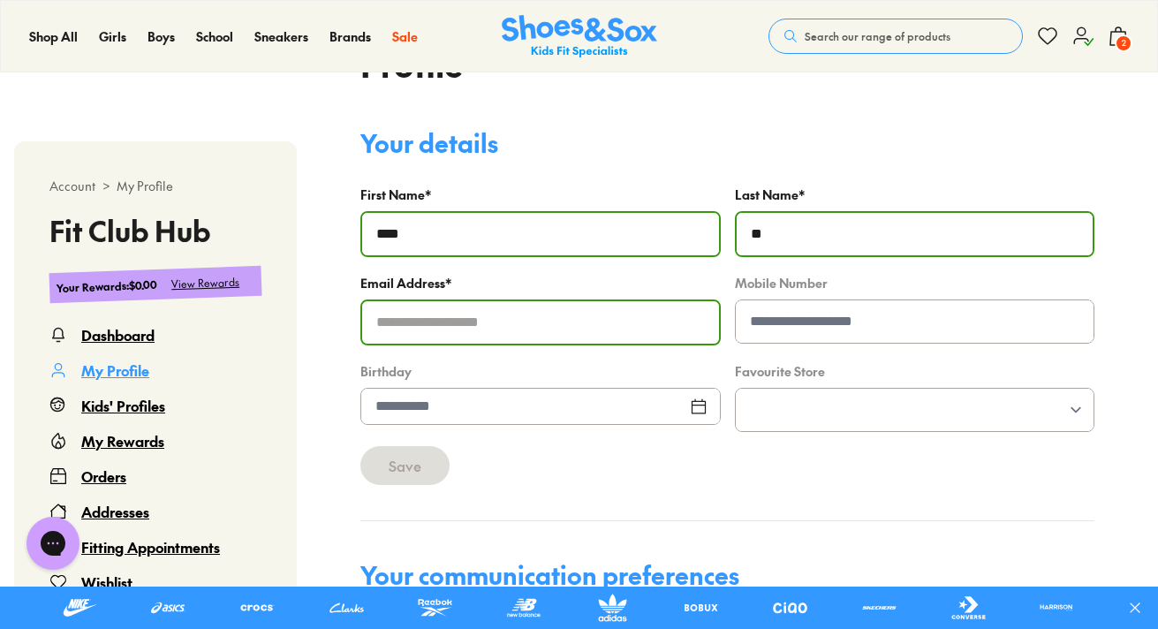
scroll to position [0, 0]
click at [796, 324] on input "tel" at bounding box center [915, 321] width 359 height 42
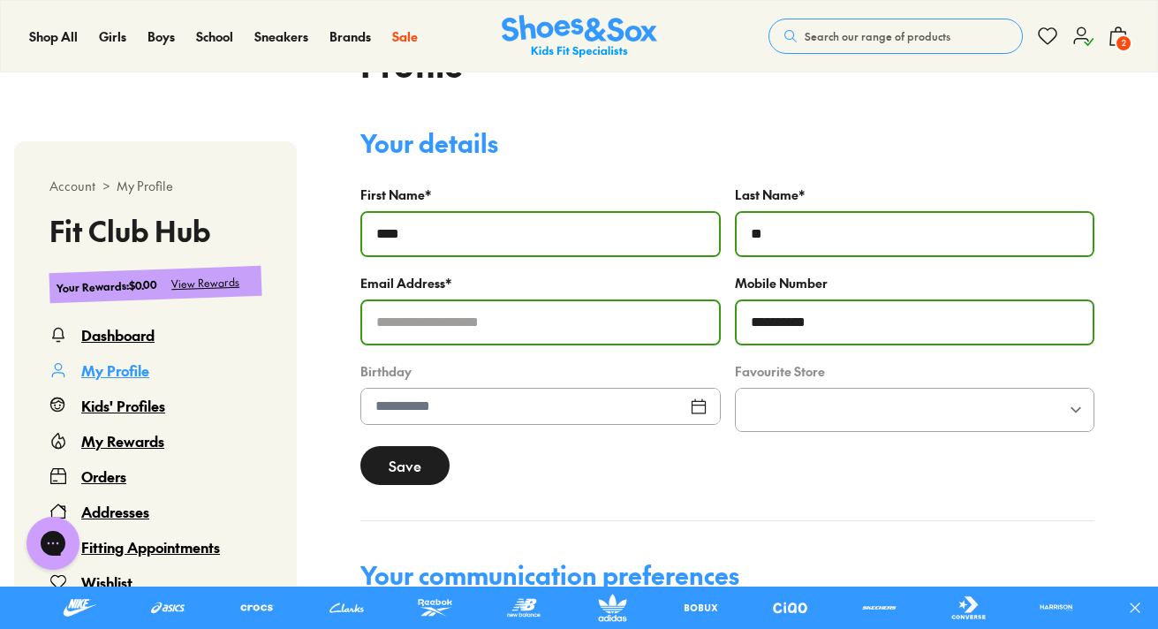
type input "**********"
click at [657, 427] on div "Birthday" at bounding box center [540, 395] width 360 height 72
click at [647, 405] on div at bounding box center [540, 406] width 360 height 37
select select "*"
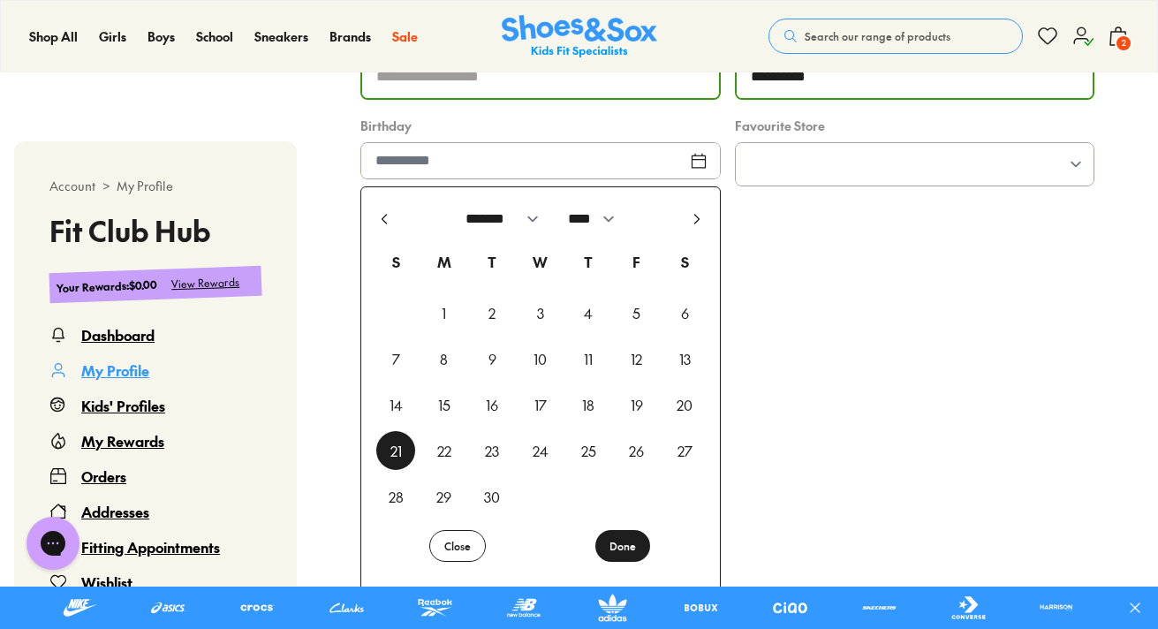
scroll to position [720, 0]
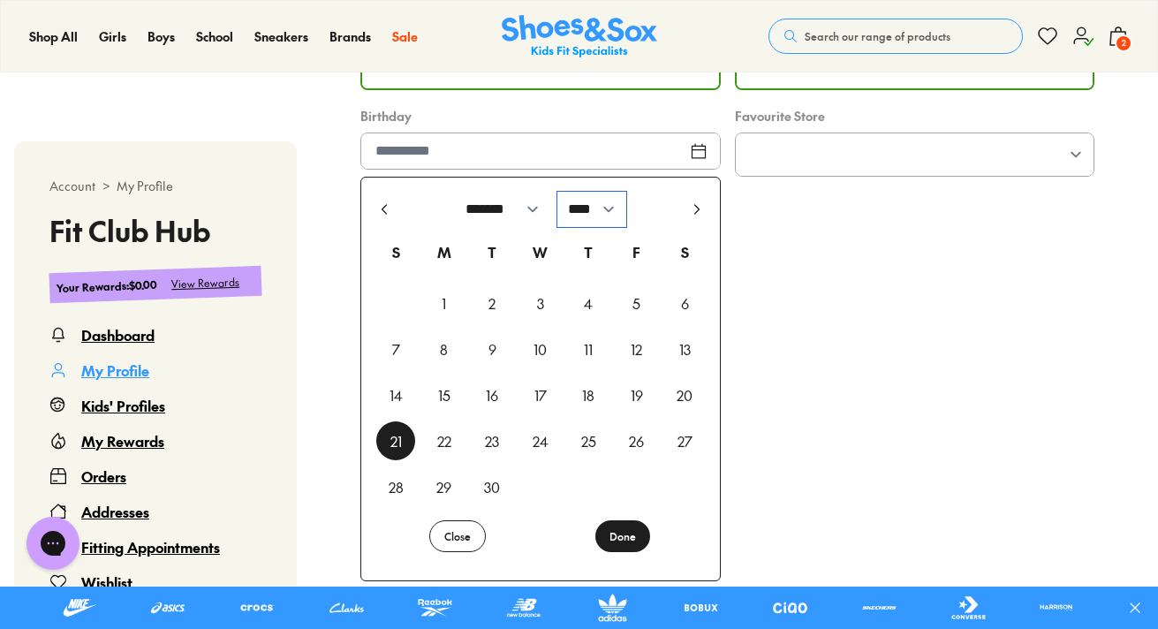
click at [604, 212] on select "**** **** **** **** **** **** **** **** **** **** **** **** **** **** **** ****…" at bounding box center [591, 209] width 69 height 35
select select "****"
click at [562, 192] on select "**** **** **** **** **** **** **** **** **** **** **** **** **** **** **** ****…" at bounding box center [591, 209] width 69 height 35
click at [533, 215] on select "******* ******** ***** ***** *** **** **** ****** ********* ******* ******** **…" at bounding box center [502, 209] width 95 height 35
select select "**"
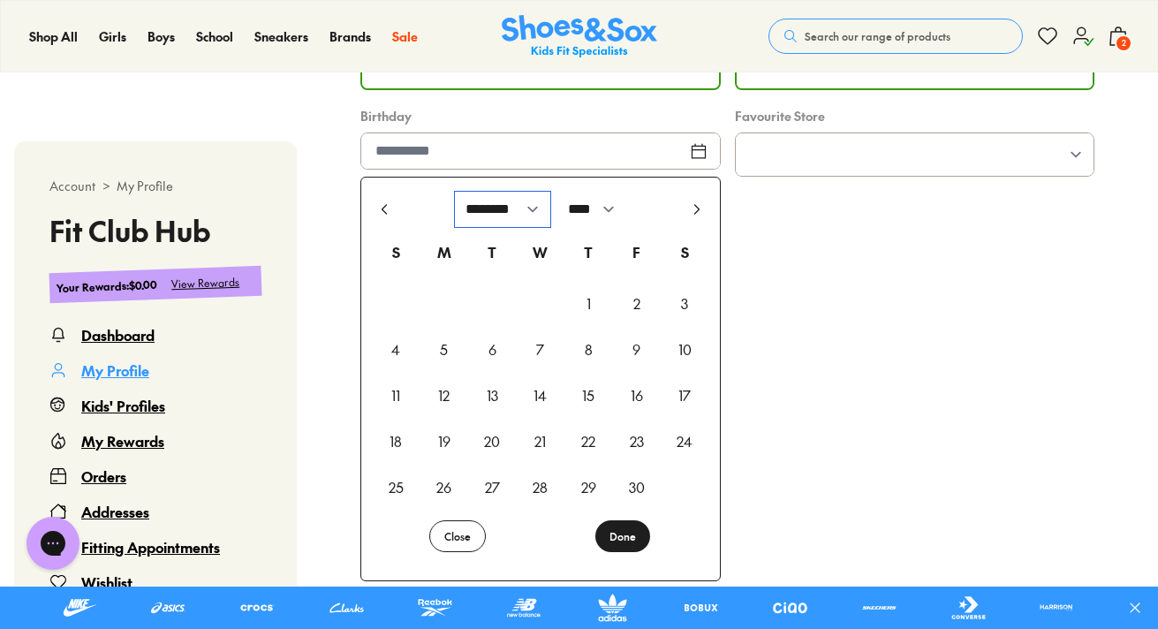
click at [455, 192] on select "******* ******** ***** ***** *** **** **** ****** ********* ******* ******** **…" at bounding box center [502, 209] width 95 height 35
click at [443, 440] on div "21" at bounding box center [444, 440] width 39 height 39
click at [147, 397] on div "Kids' Profiles" at bounding box center [123, 405] width 84 height 21
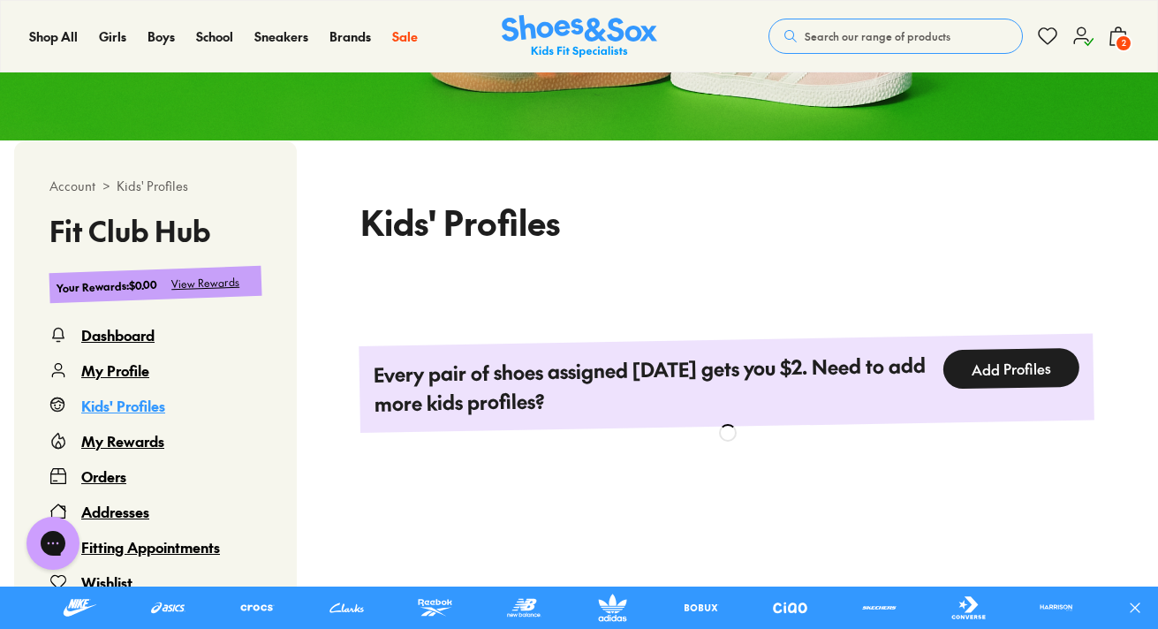
scroll to position [367, 0]
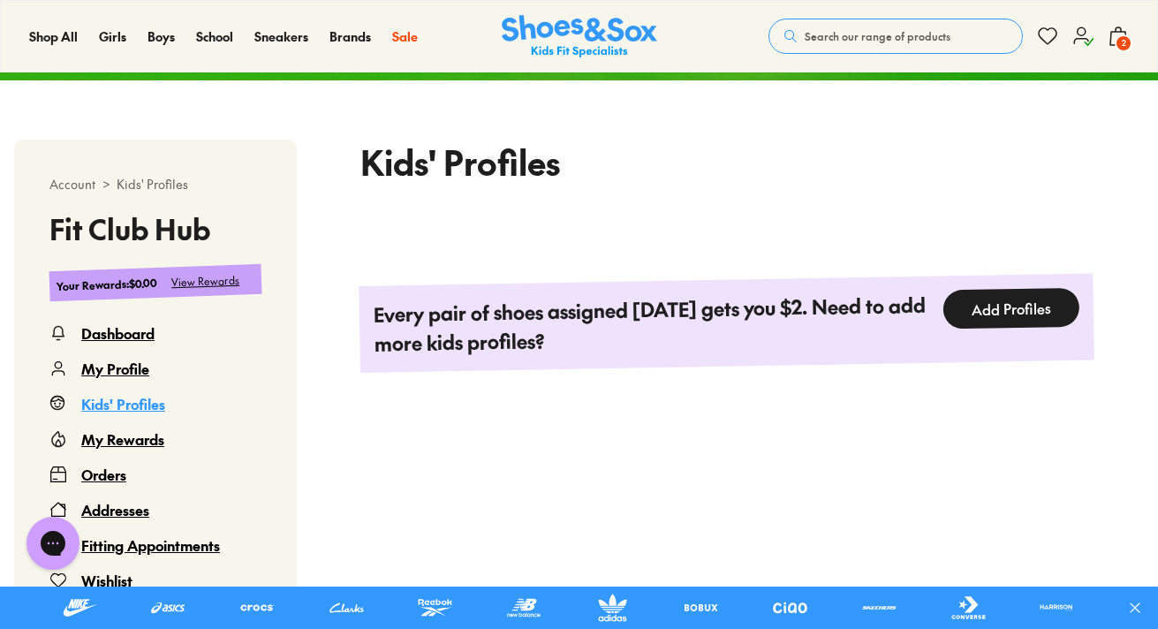
click at [1008, 300] on button "Add Profiles" at bounding box center [1010, 309] width 137 height 42
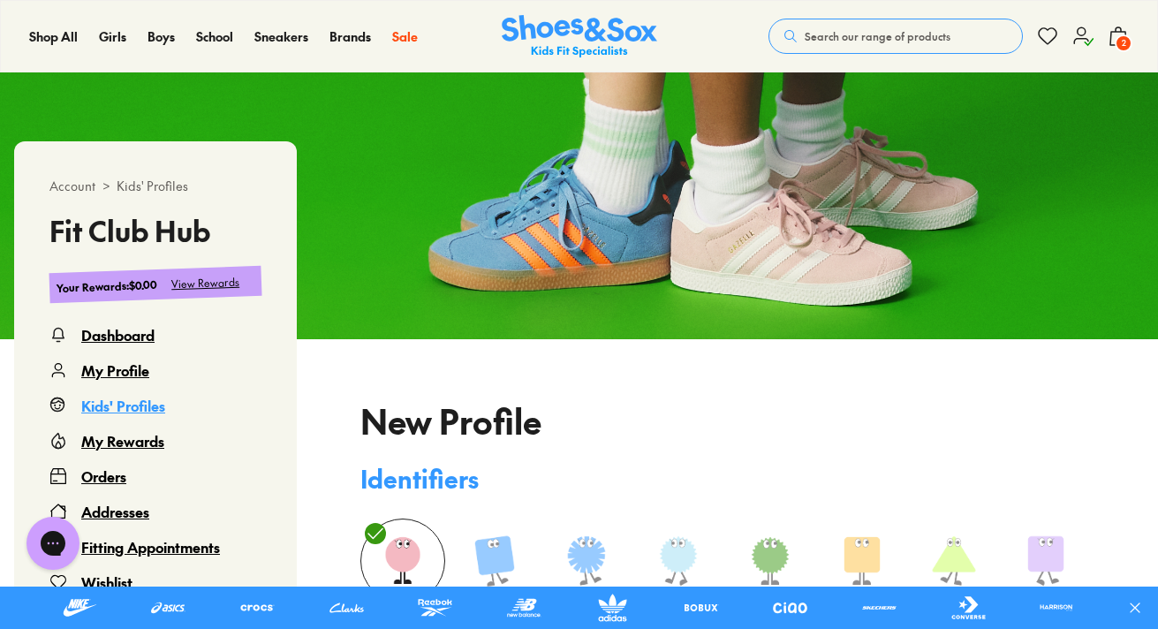
type input "**********"
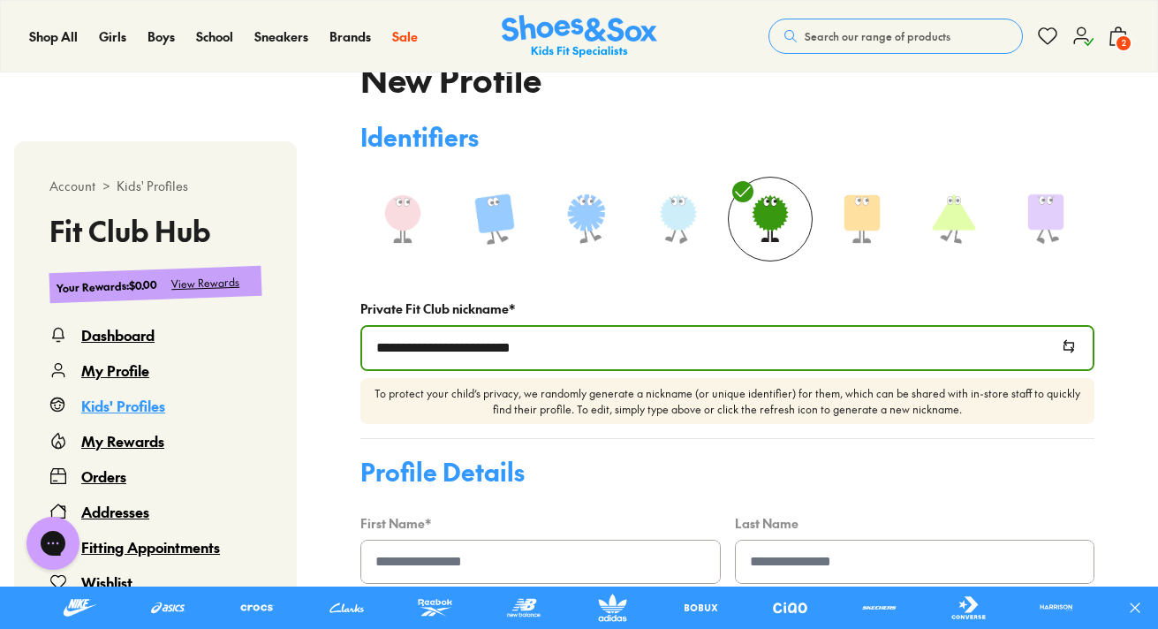
scroll to position [542, 0]
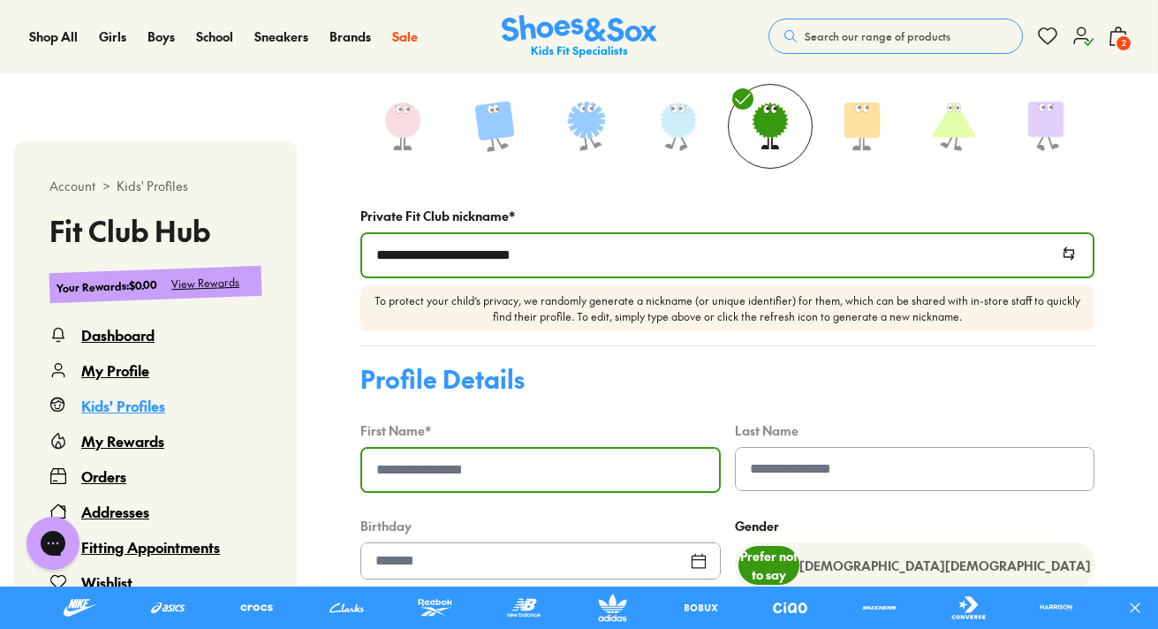
click at [674, 480] on input at bounding box center [540, 470] width 357 height 42
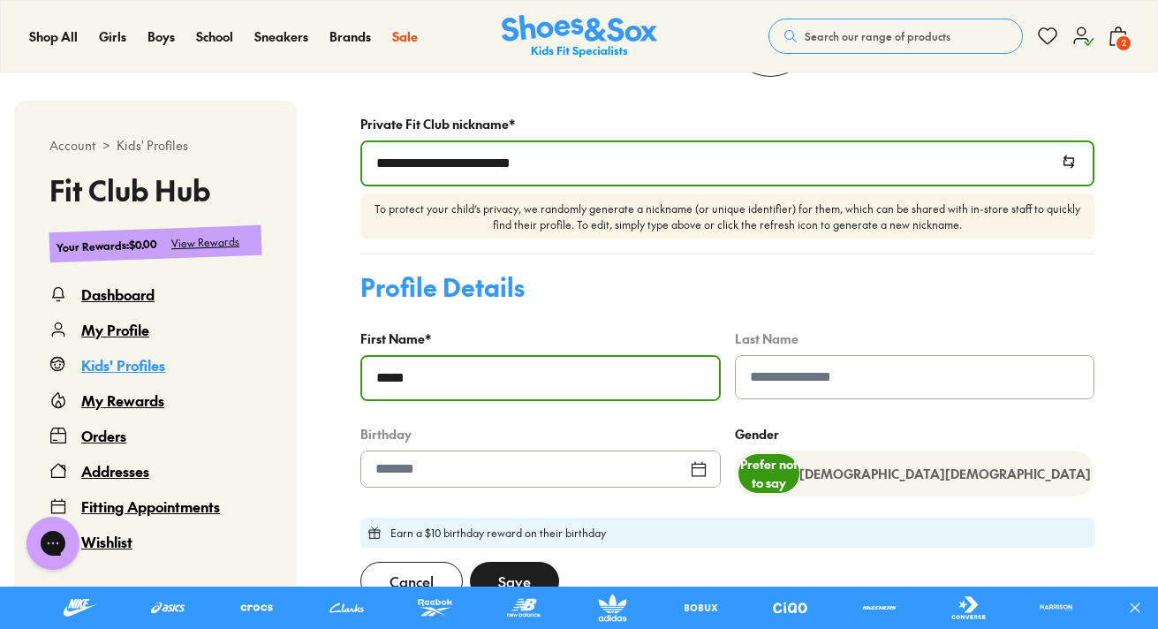
scroll to position [639, 0]
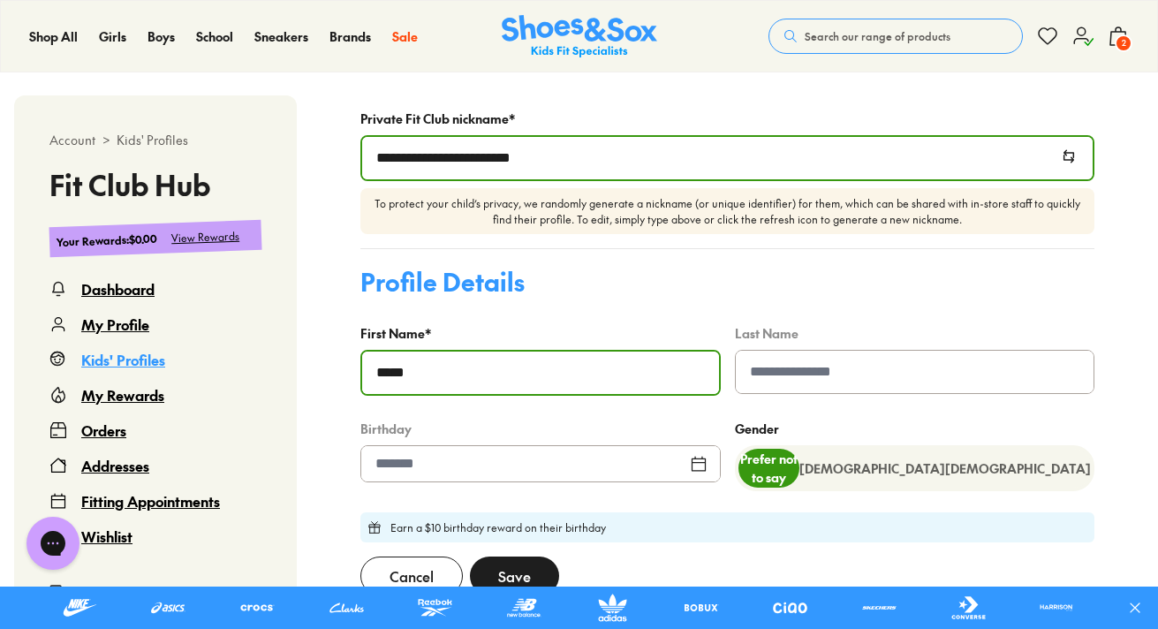
type input "*****"
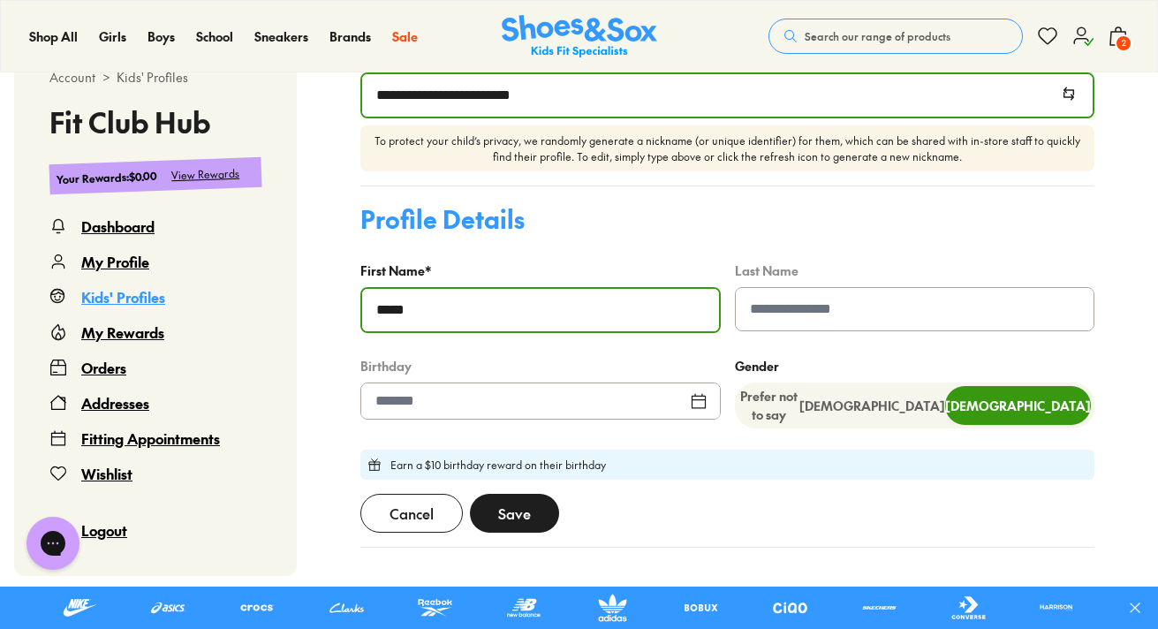
scroll to position [718, 0]
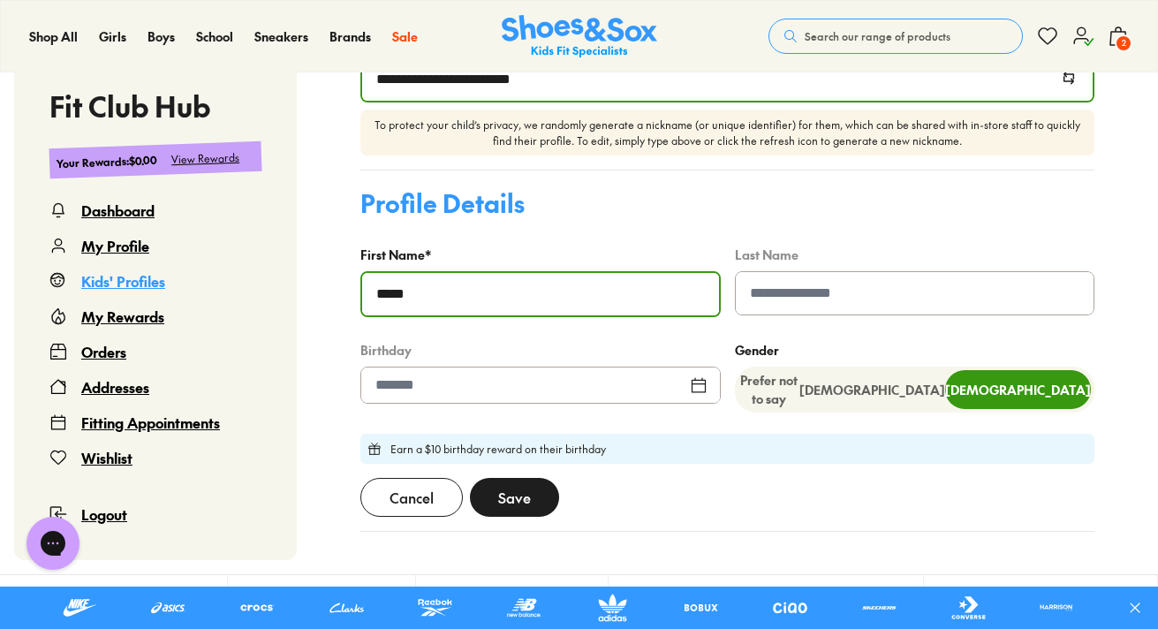
click at [622, 384] on div at bounding box center [540, 385] width 360 height 37
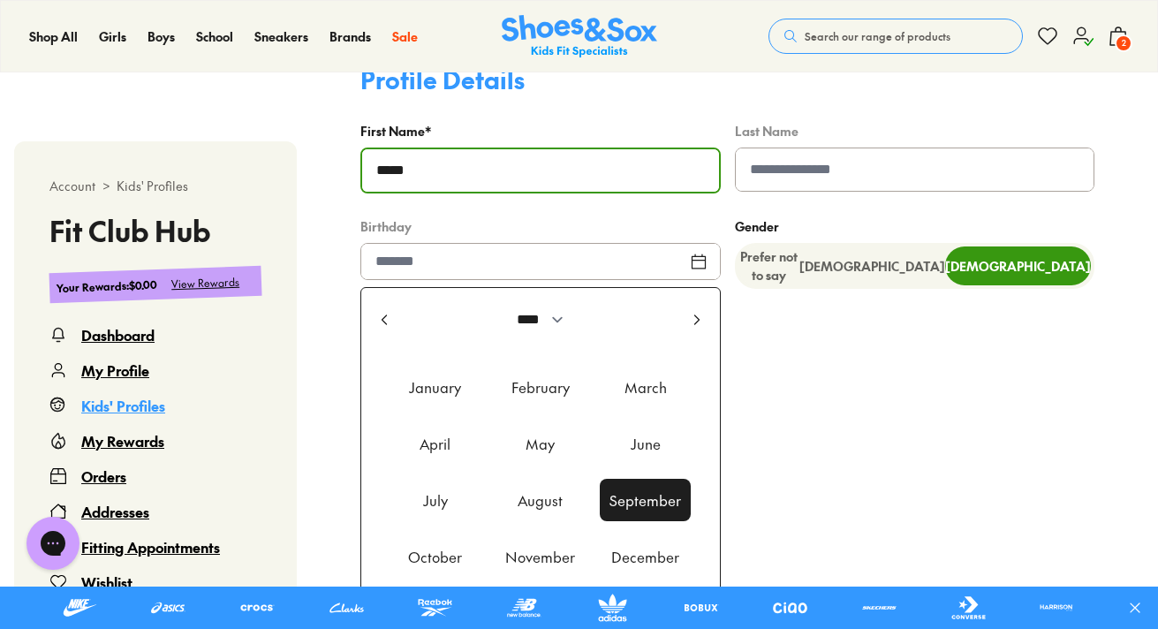
scroll to position [853, 0]
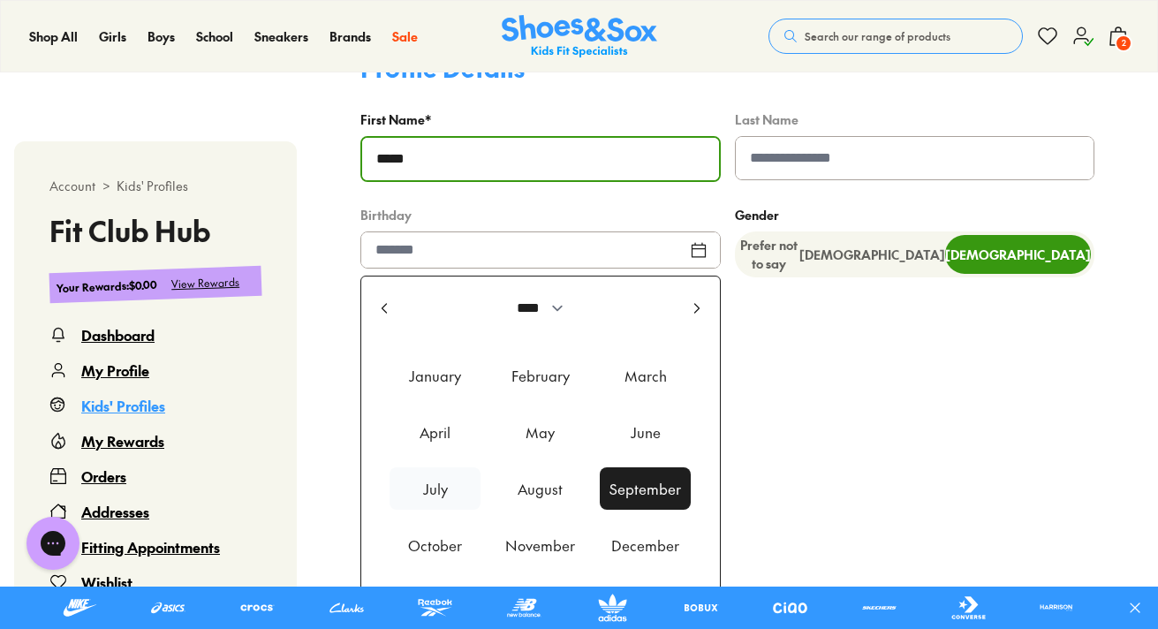
click at [428, 496] on div "July" at bounding box center [435, 488] width 91 height 42
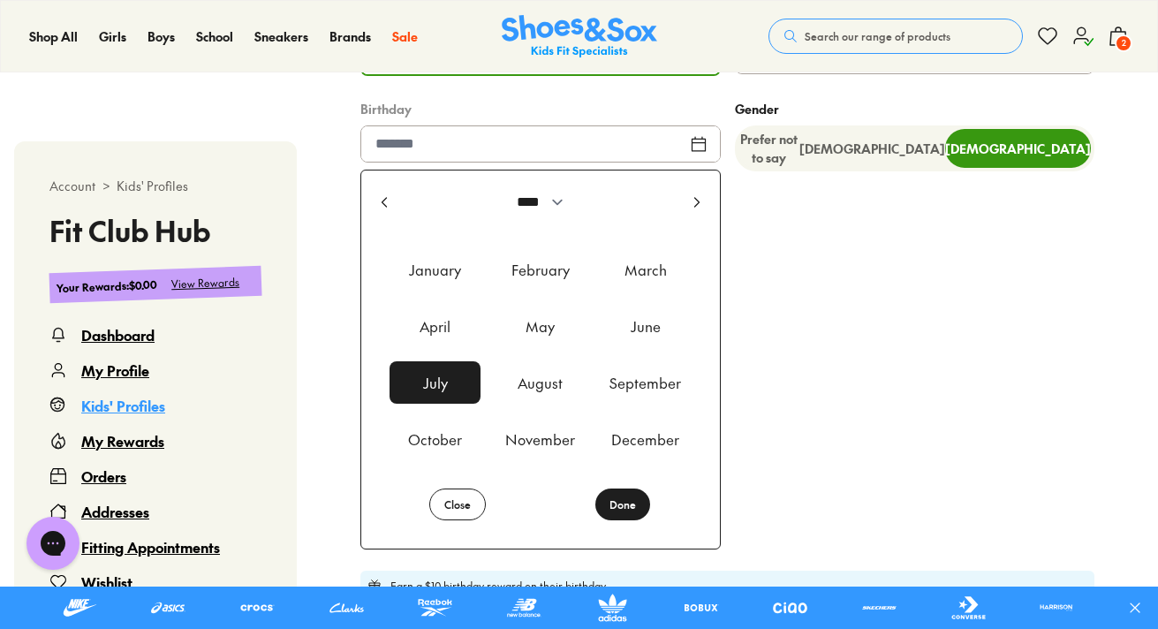
scroll to position [975, 0]
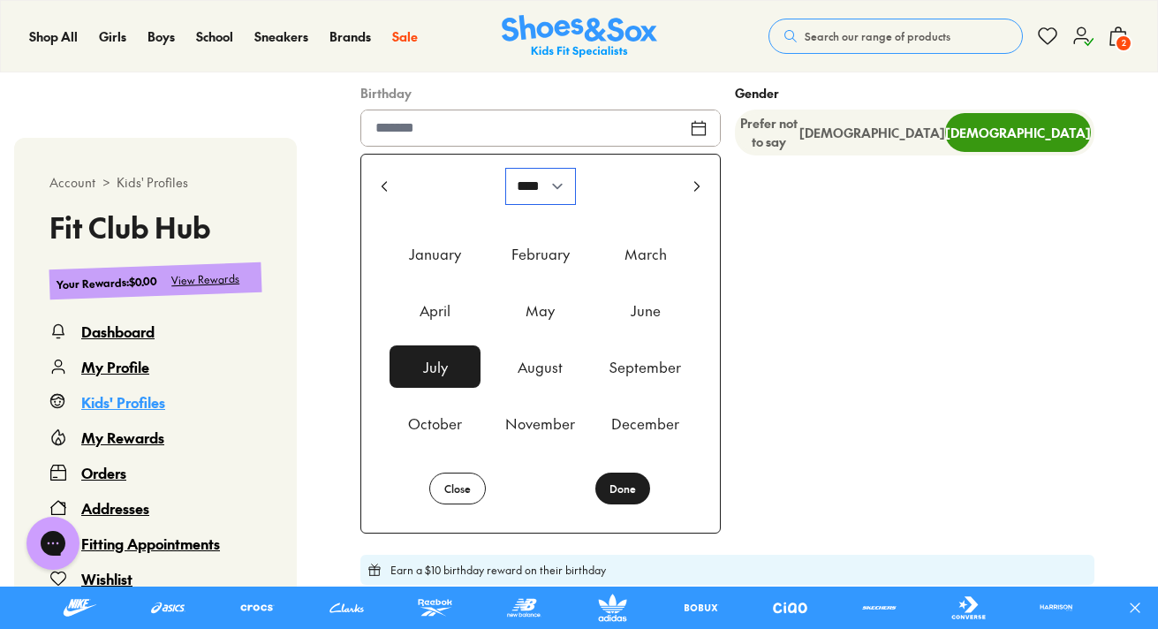
click at [539, 193] on select "**** **** **** **** **** **** **** **** **** **** **** **** **** **** **** ****…" at bounding box center [540, 186] width 69 height 35
select select "****"
click at [506, 176] on select "**** **** **** **** **** **** **** **** **** **** **** **** **** **** **** ****…" at bounding box center [540, 186] width 69 height 35
click at [462, 372] on div "July" at bounding box center [435, 366] width 91 height 42
click at [623, 504] on button "Done" at bounding box center [622, 489] width 55 height 32
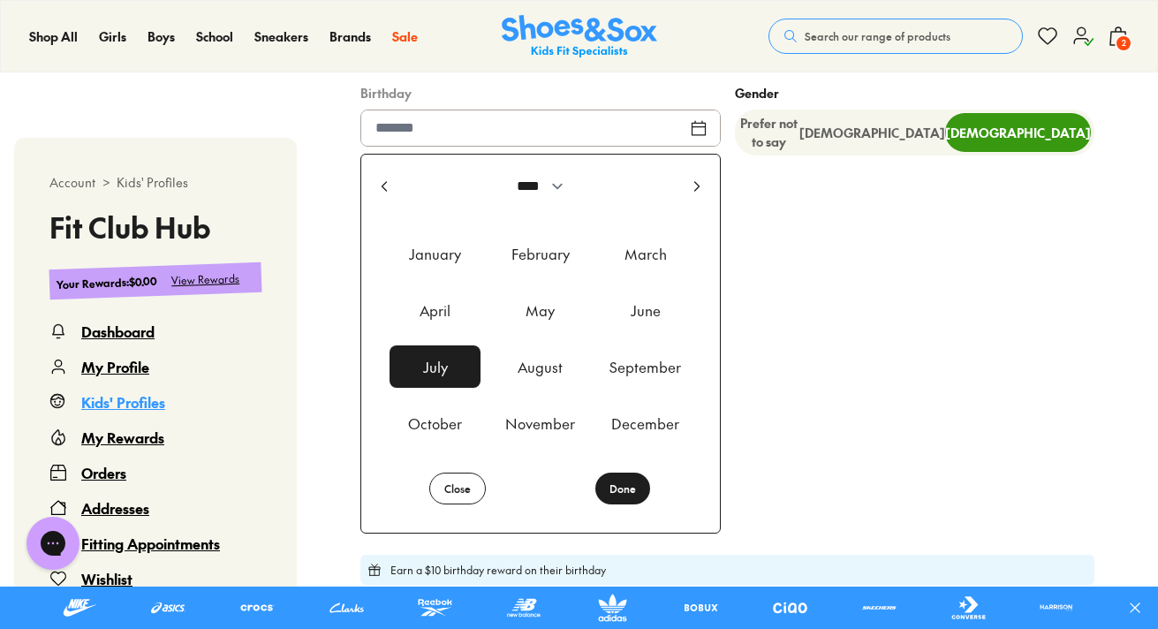
type input "*********"
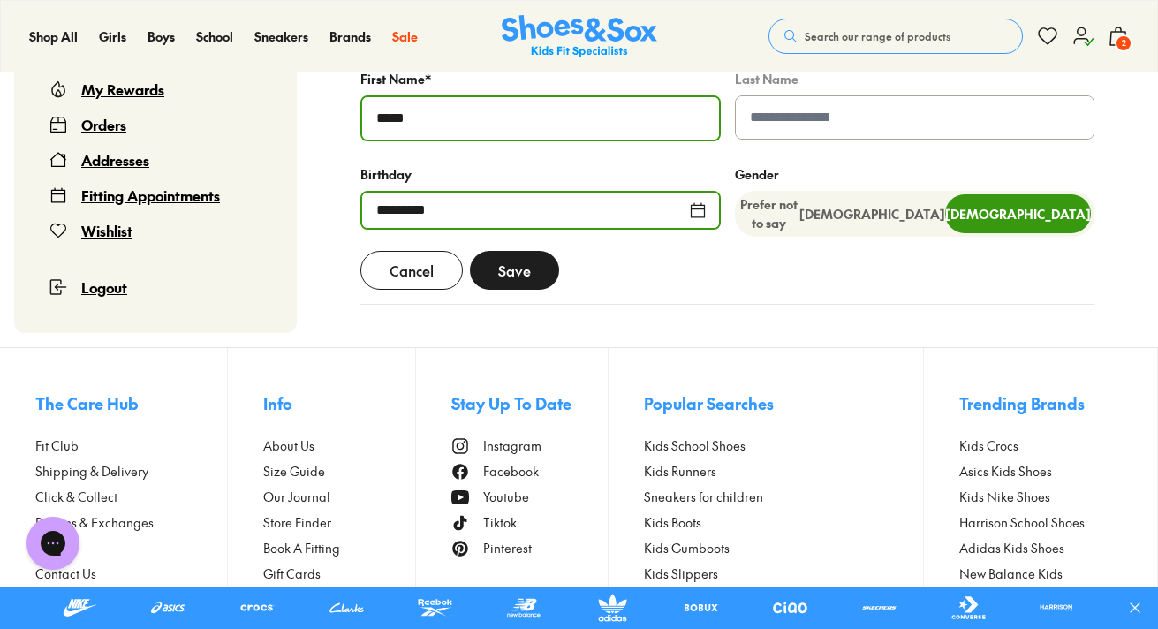
scroll to position [859, 0]
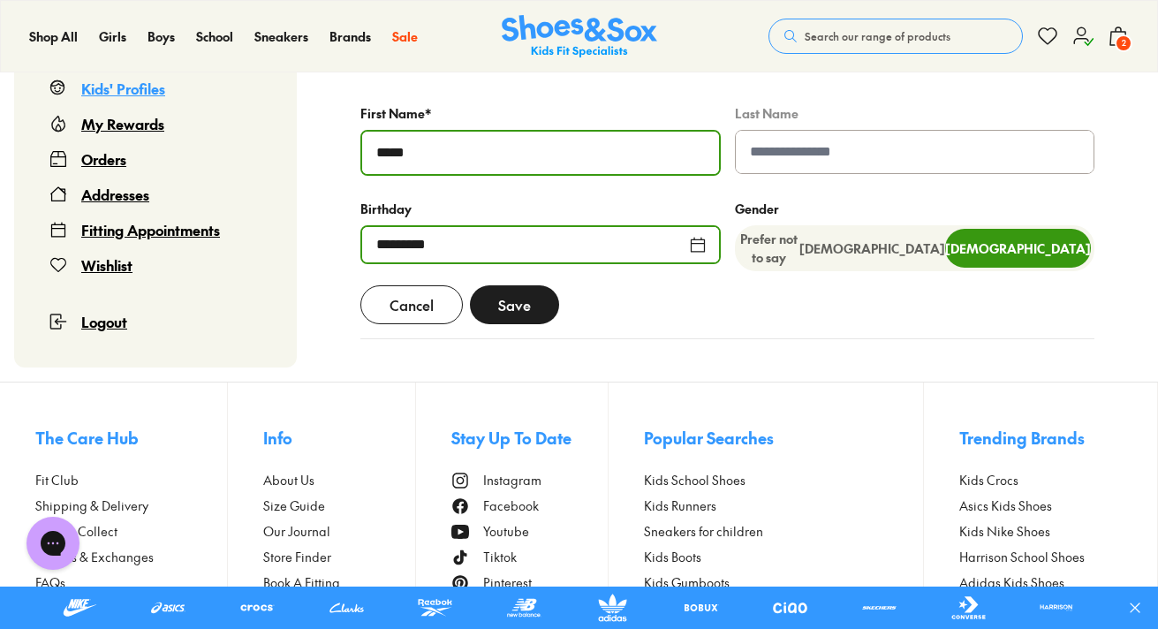
click at [533, 318] on button "Save" at bounding box center [514, 304] width 89 height 39
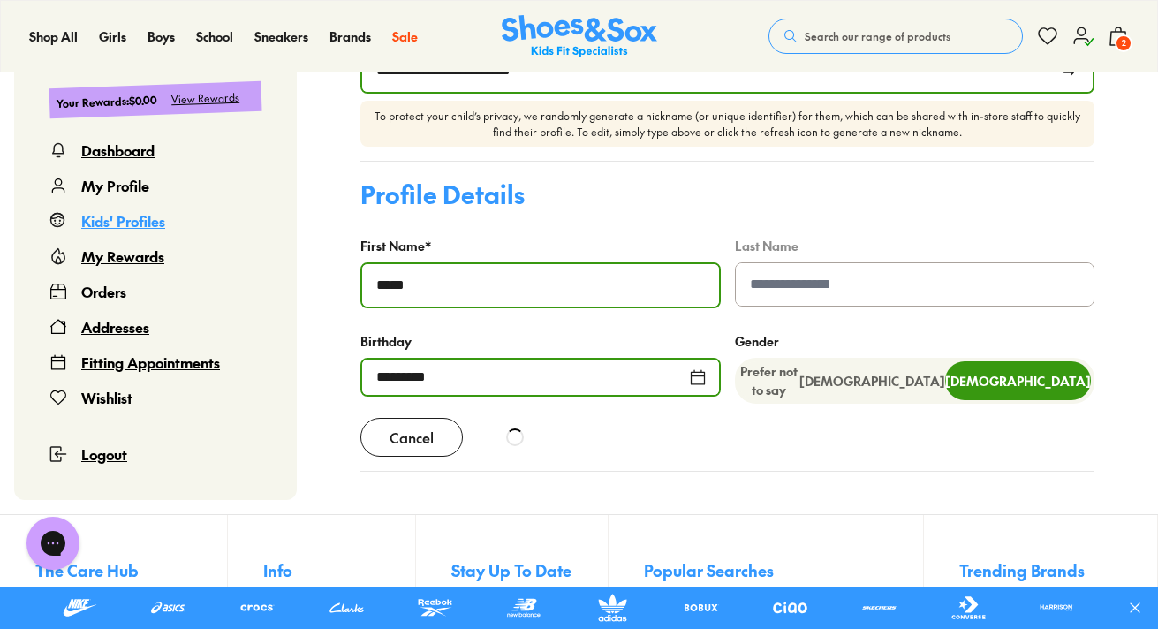
scroll to position [780, 0]
click at [544, 444] on button "Save" at bounding box center [514, 437] width 89 height 39
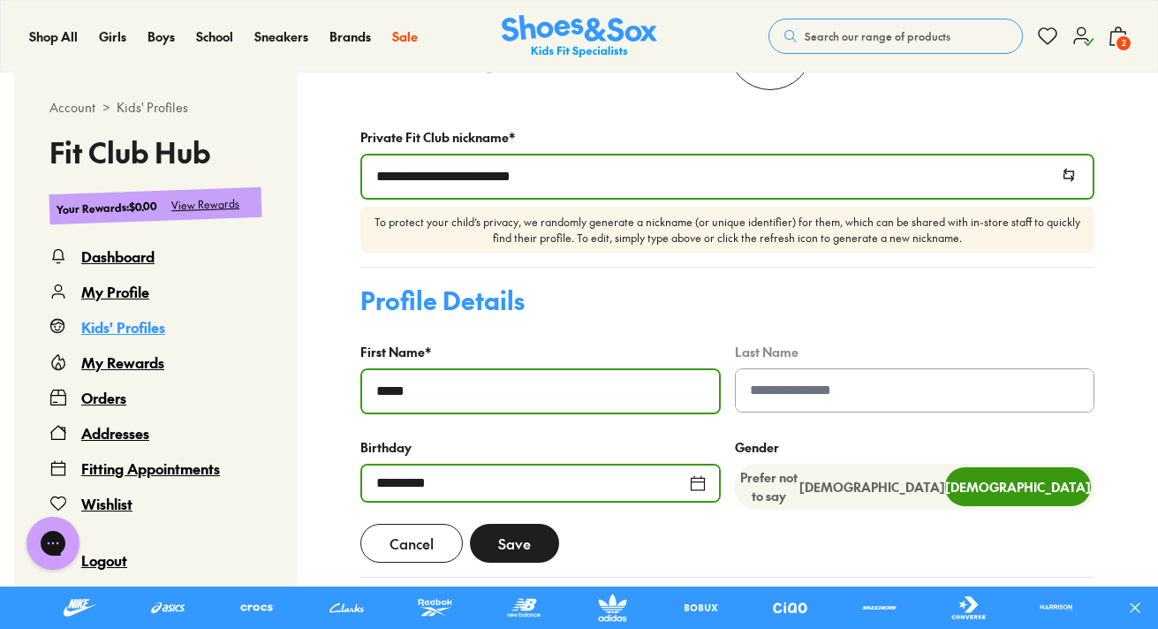
scroll to position [692, 0]
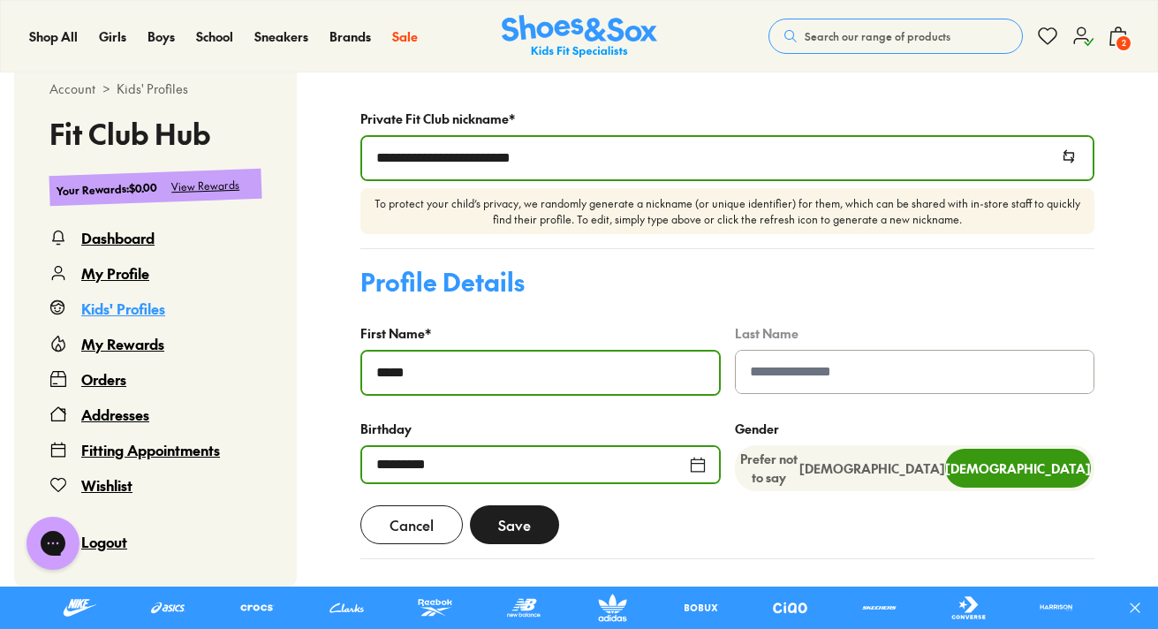
click at [515, 531] on span "Save" at bounding box center [514, 524] width 33 height 21
click at [1118, 41] on span "2" at bounding box center [1124, 43] width 18 height 18
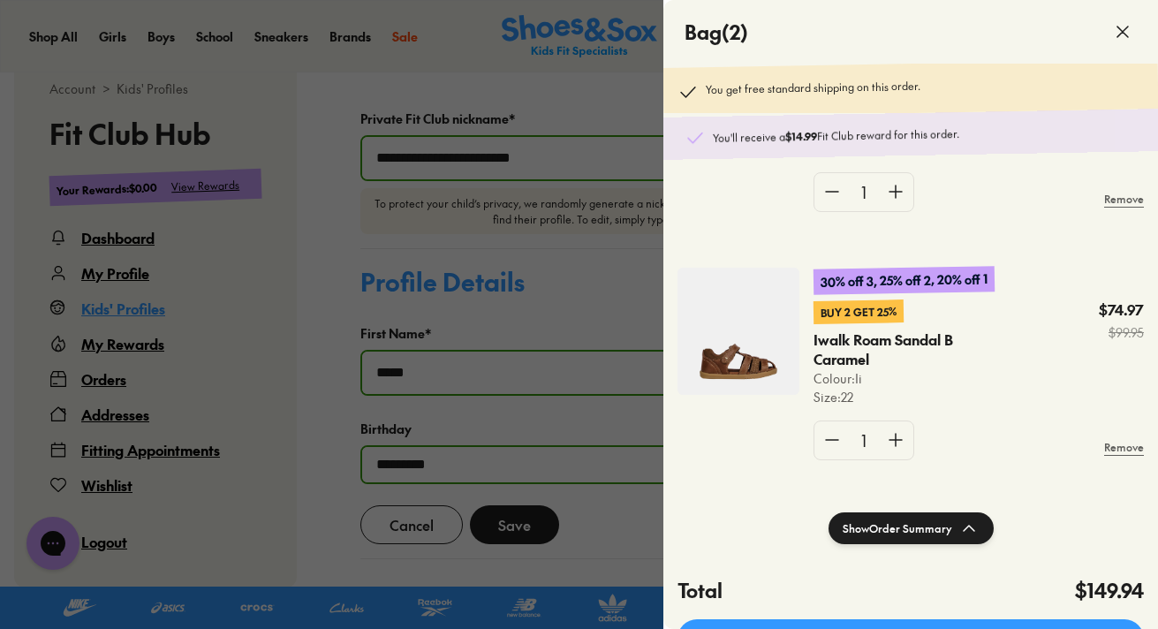
scroll to position [81, 0]
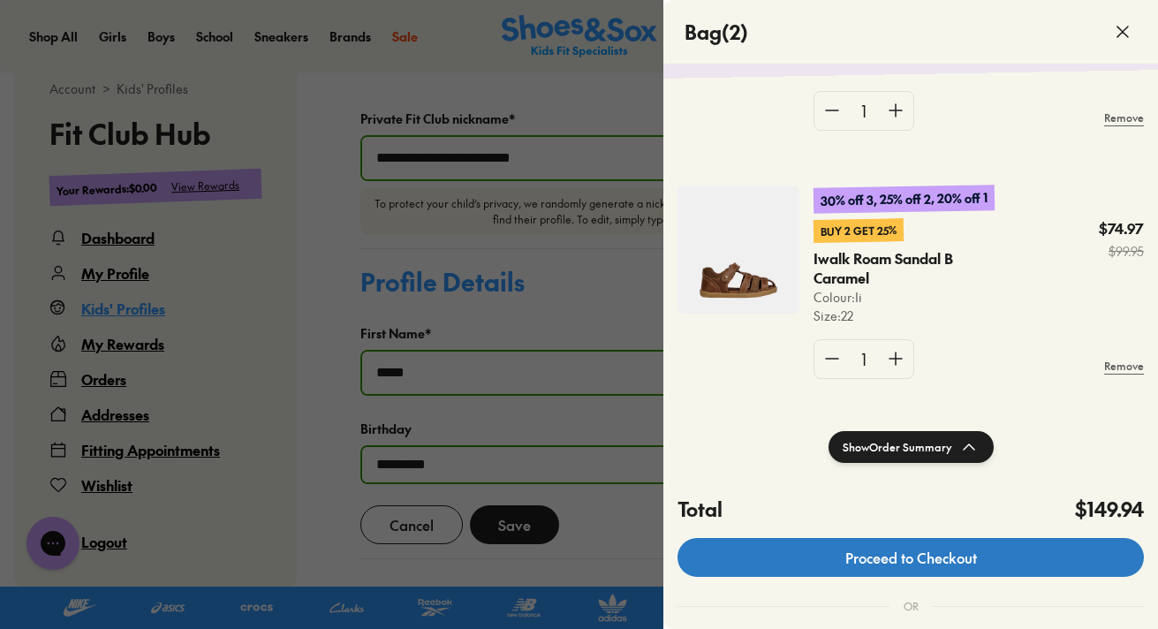
click at [924, 545] on link "Proceed to Checkout" at bounding box center [910, 557] width 466 height 39
